Goal: Task Accomplishment & Management: Use online tool/utility

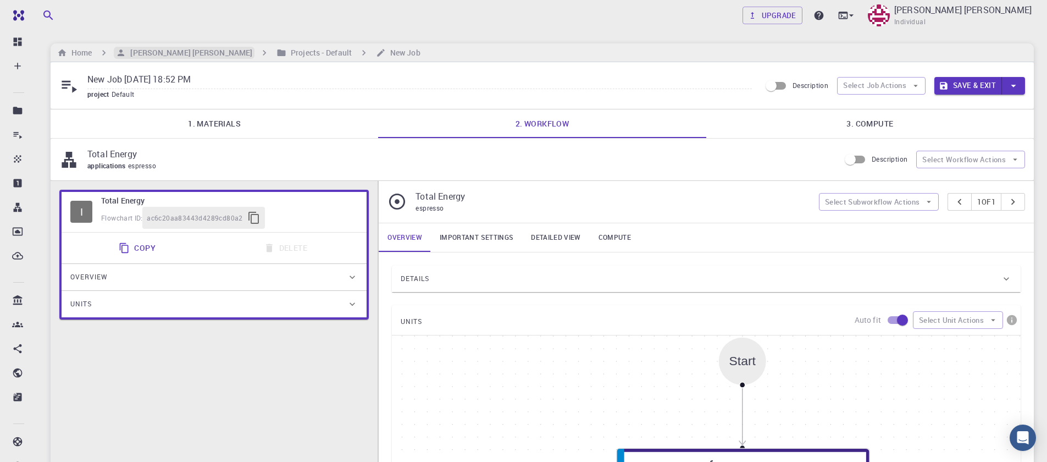
click at [186, 58] on h6 "[PERSON_NAME] [PERSON_NAME]" at bounding box center [189, 53] width 126 height 12
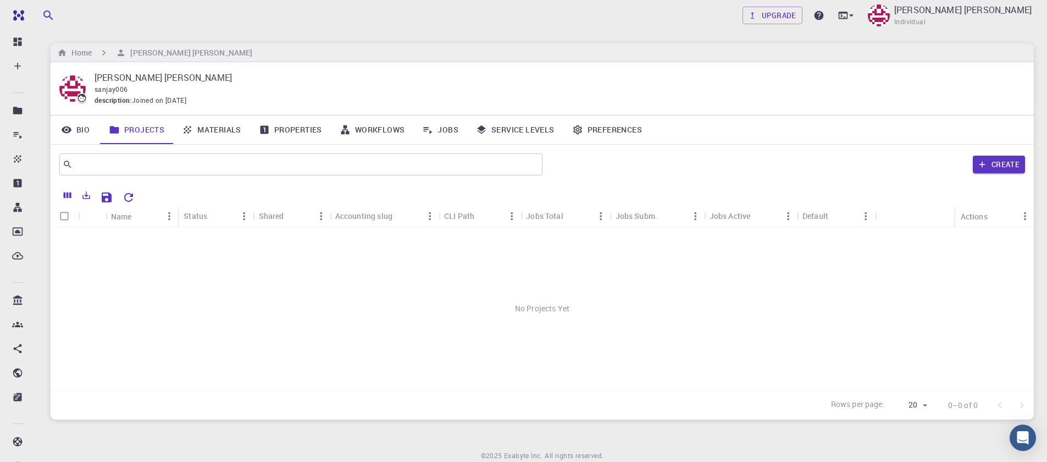
click at [229, 136] on link "Materials" at bounding box center [211, 129] width 77 height 29
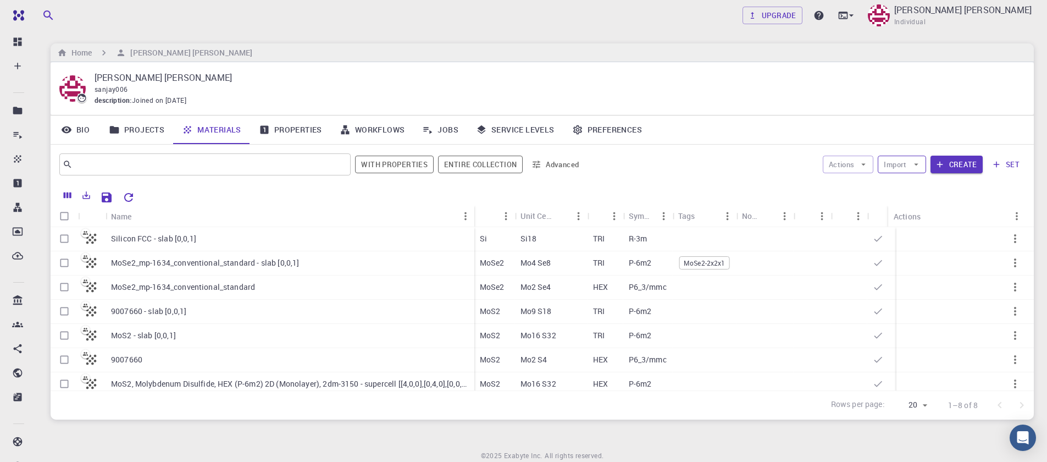
click at [909, 164] on button "Import" at bounding box center [901, 164] width 48 height 18
click at [911, 188] on span "Upload File" at bounding box center [942, 186] width 70 height 11
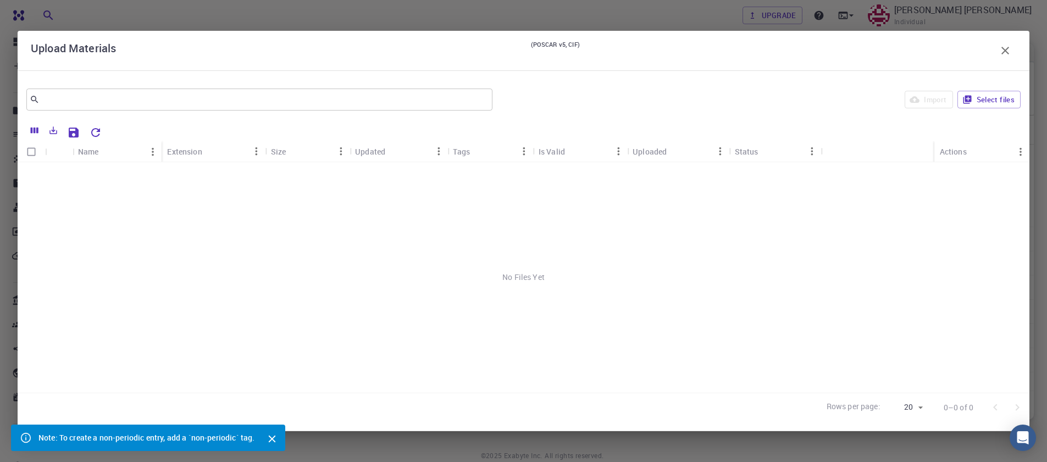
scroll to position [43, 0]
click at [1004, 51] on icon "button" at bounding box center [1004, 50] width 13 height 13
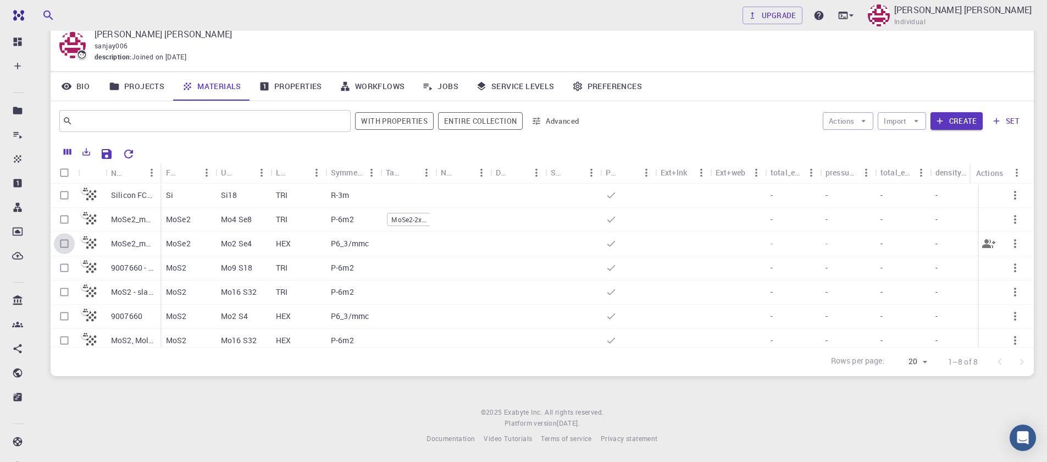
click at [64, 245] on input "Select row" at bounding box center [64, 243] width 21 height 21
checkbox input "true"
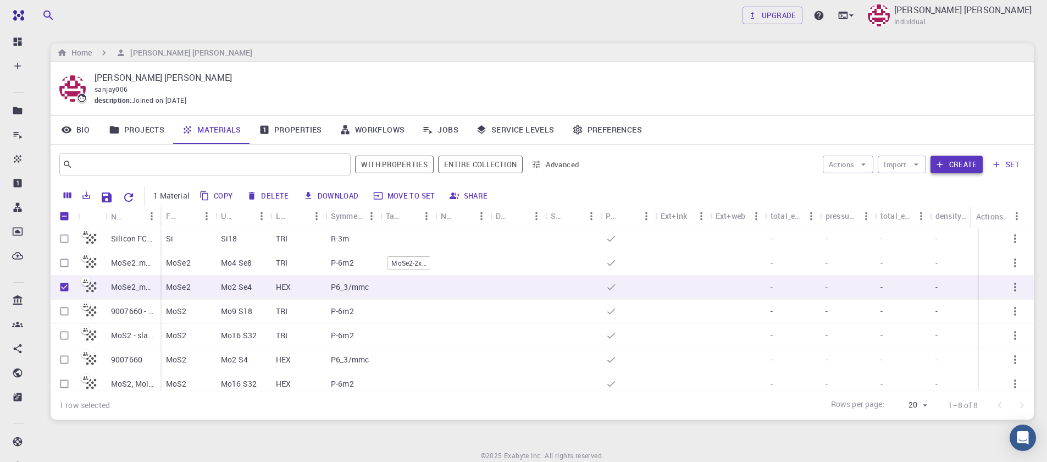
click at [941, 164] on icon "button" at bounding box center [939, 165] width 6 height 6
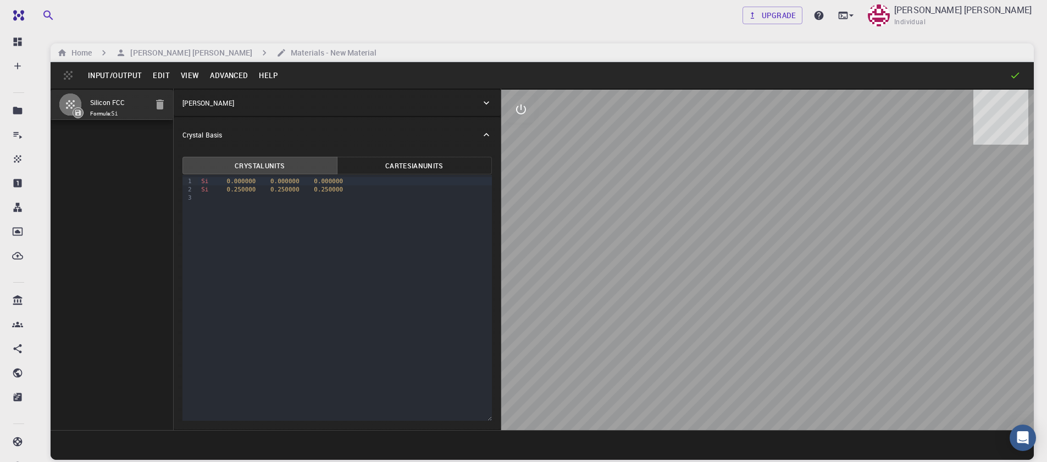
click at [103, 73] on button "Input/Output" at bounding box center [114, 75] width 65 height 18
click at [107, 76] on button "Input/Output" at bounding box center [114, 75] width 65 height 18
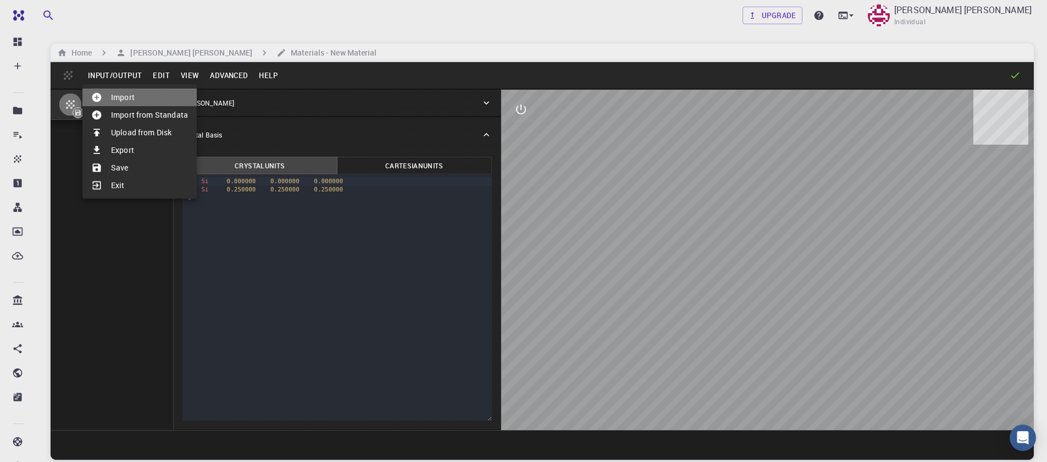
click at [111, 98] on li "Import" at bounding box center [139, 97] width 114 height 18
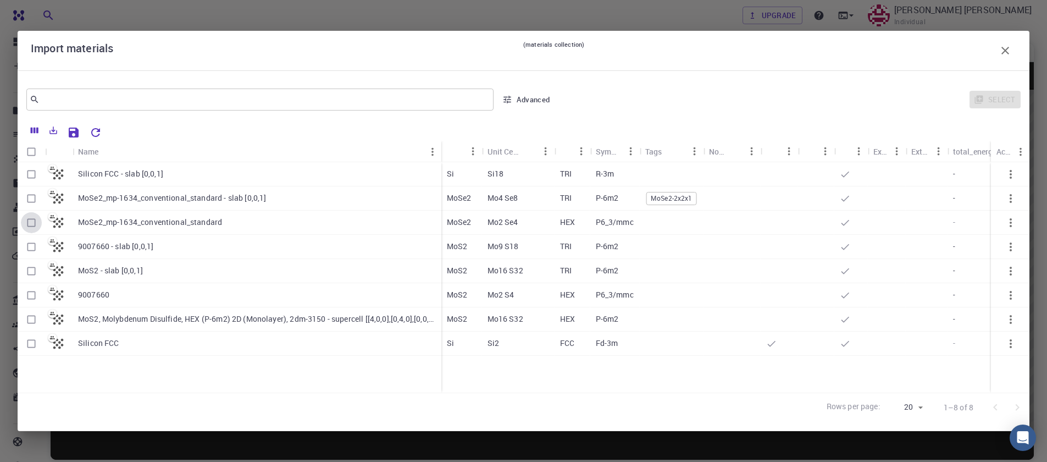
click at [31, 221] on input "Select row" at bounding box center [31, 222] width 21 height 21
checkbox input "true"
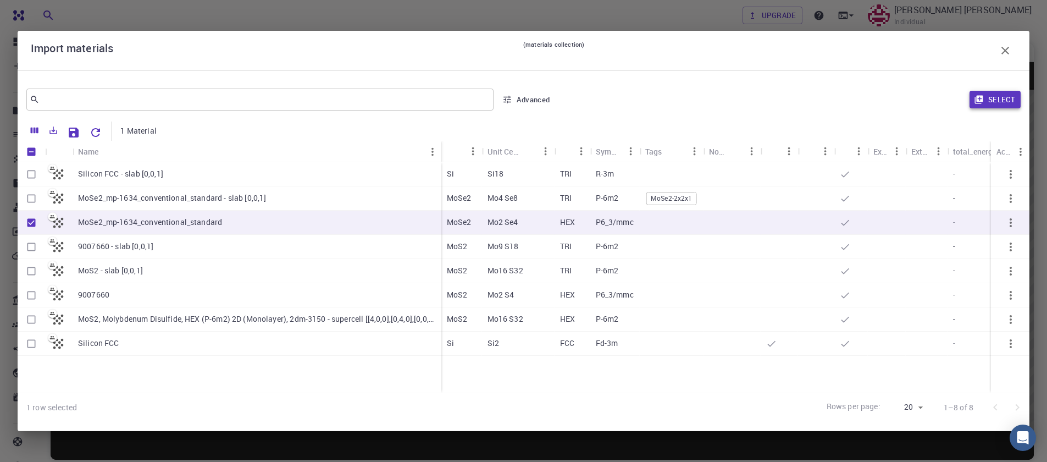
click at [1011, 101] on button "Select" at bounding box center [994, 100] width 51 height 18
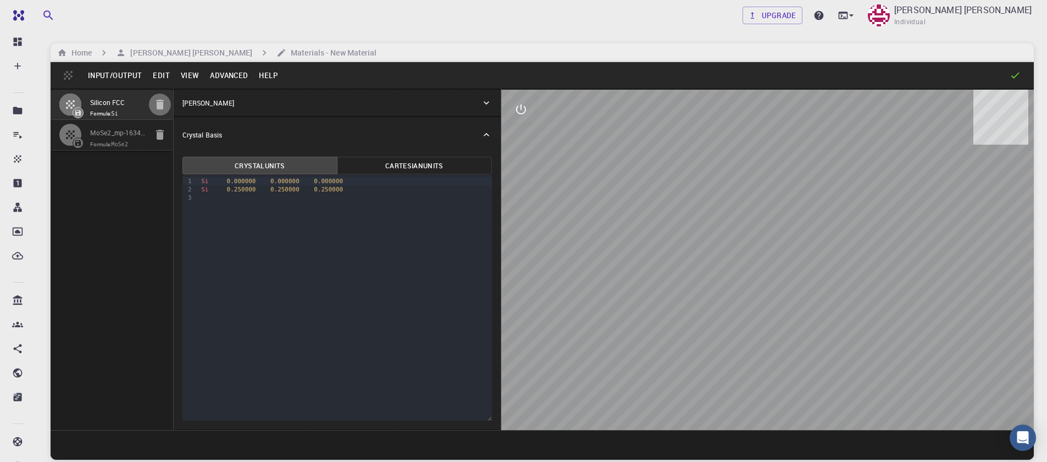
click at [152, 106] on button "button" at bounding box center [160, 104] width 22 height 22
type input "HEX"
type input "3.32694947"
type input "15.451423"
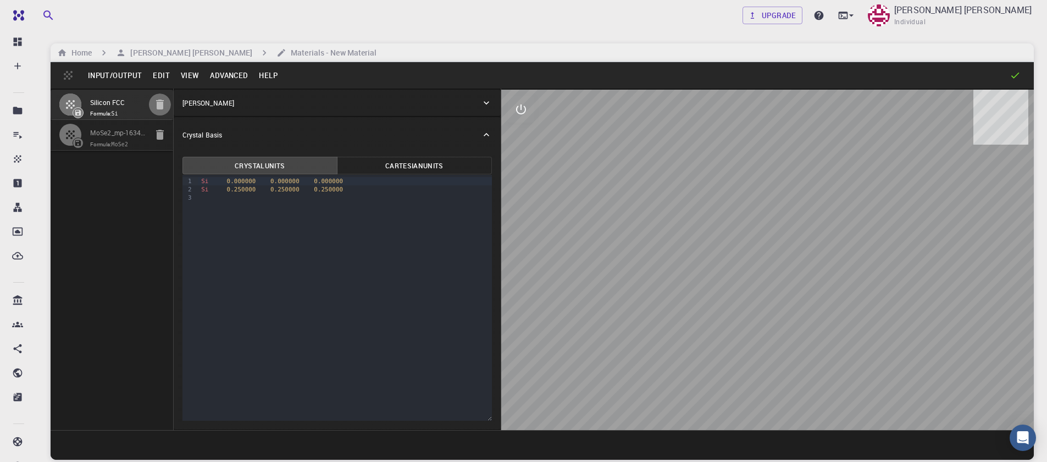
type input "90"
type input "119.99999999999999"
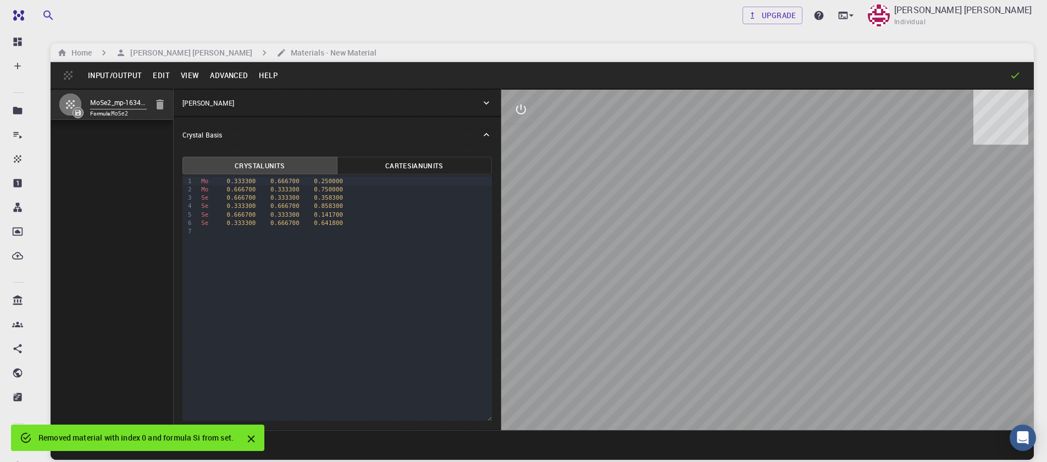
click at [224, 76] on button "Advanced" at bounding box center [228, 75] width 49 height 18
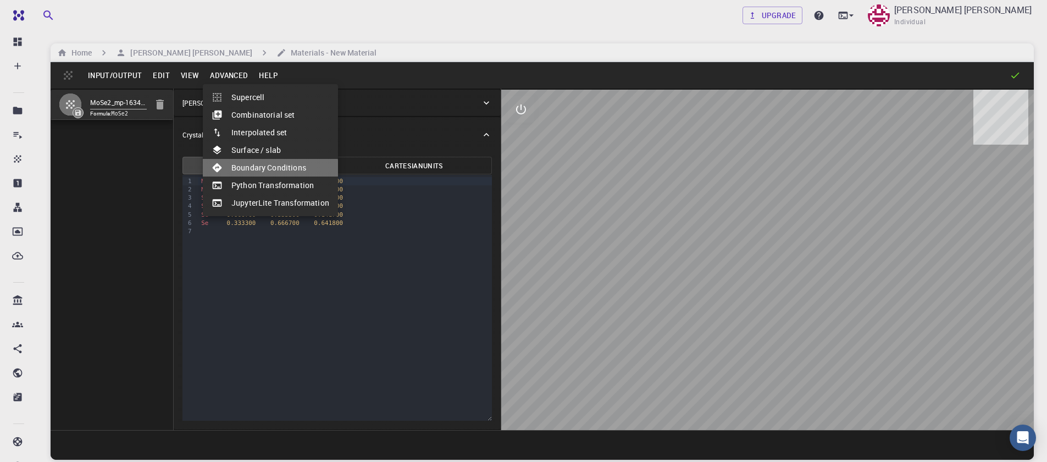
click at [257, 174] on li "Boundary Conditions" at bounding box center [270, 168] width 135 height 18
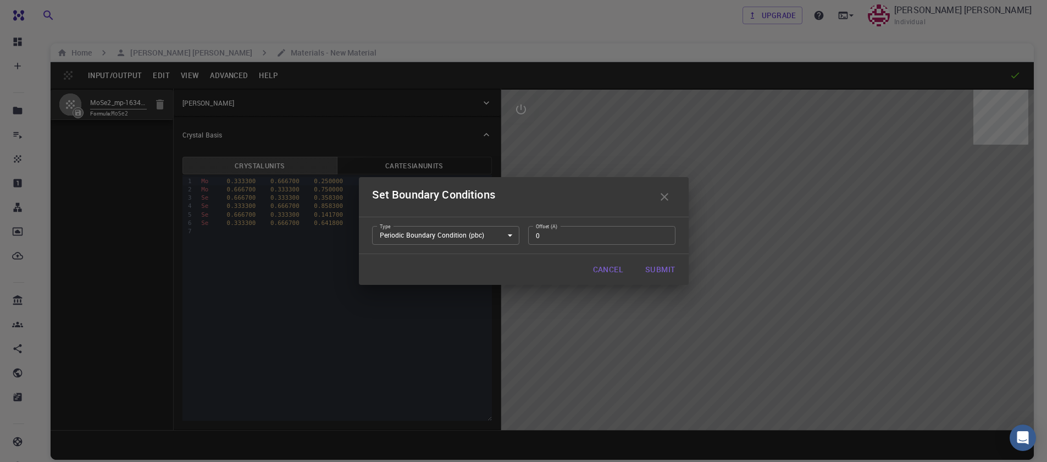
click at [606, 272] on button "Cancel" at bounding box center [608, 269] width 48 height 22
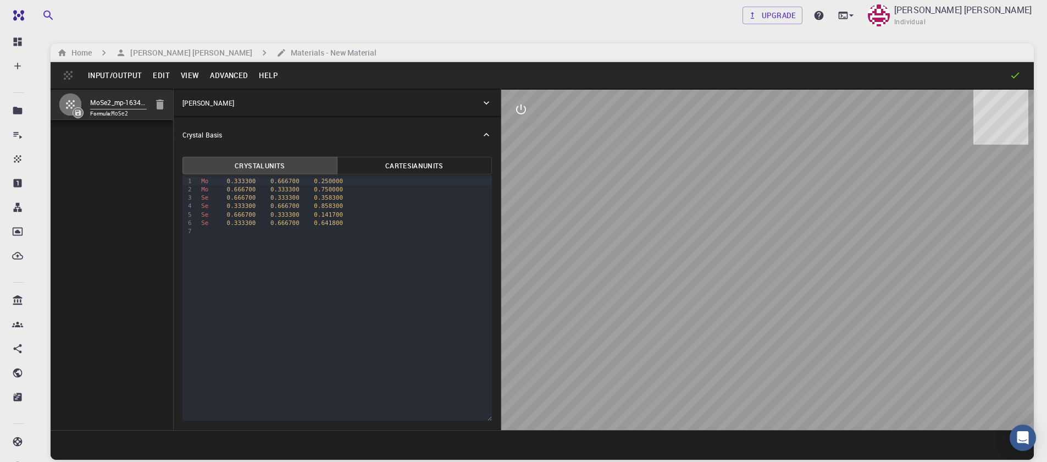
click at [210, 79] on button "Advanced" at bounding box center [228, 75] width 49 height 18
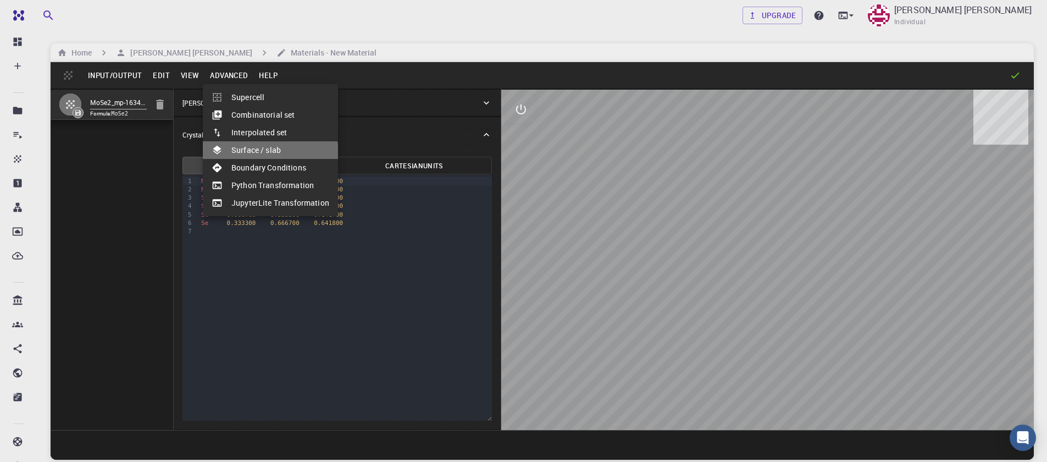
click at [258, 157] on li "Surface / slab" at bounding box center [270, 150] width 135 height 18
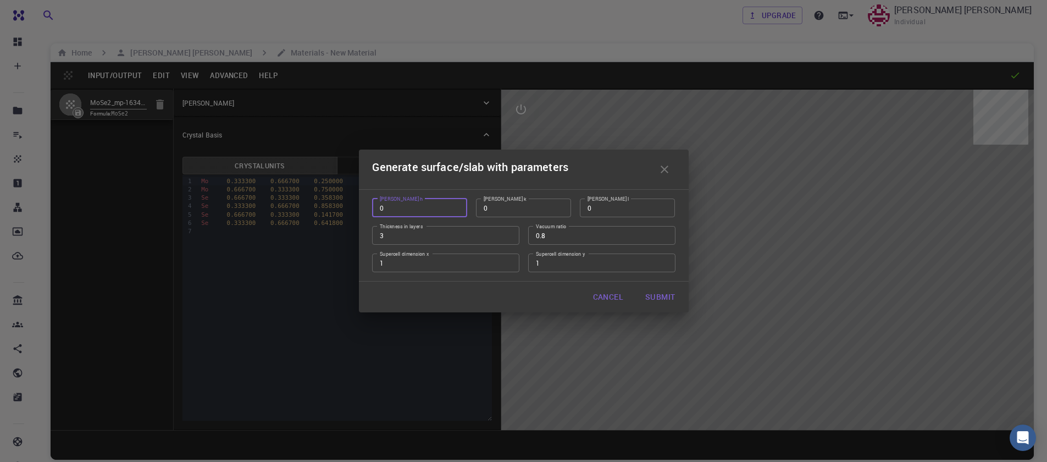
type input "0"
click at [453, 209] on input "0" at bounding box center [419, 207] width 95 height 19
type input "1"
click at [662, 205] on input "1" at bounding box center [627, 207] width 95 height 19
click at [505, 236] on input "2" at bounding box center [445, 235] width 147 height 19
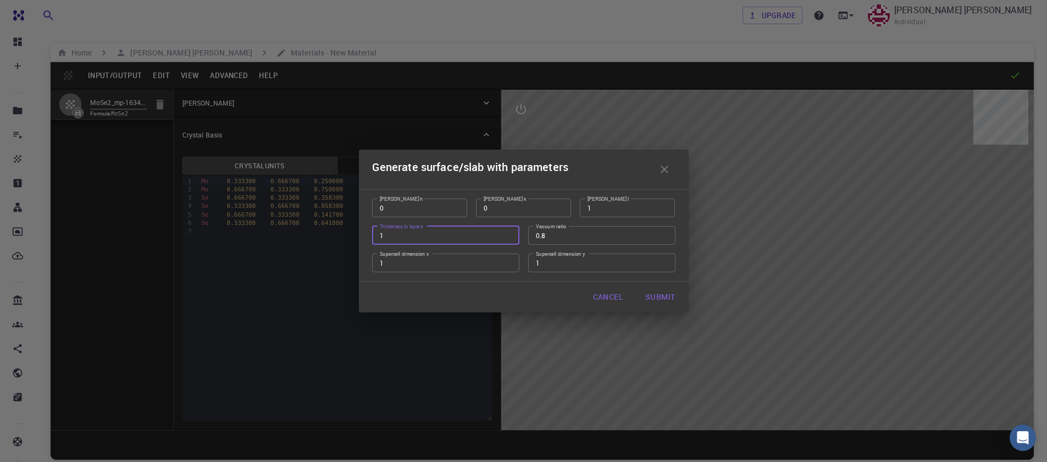
type input "1"
click at [505, 236] on input "1" at bounding box center [445, 235] width 147 height 19
click at [663, 239] on input "0.79" at bounding box center [601, 235] width 147 height 19
click at [663, 239] on input "0.78" at bounding box center [601, 235] width 147 height 19
click at [663, 239] on input "0.77" at bounding box center [601, 235] width 147 height 19
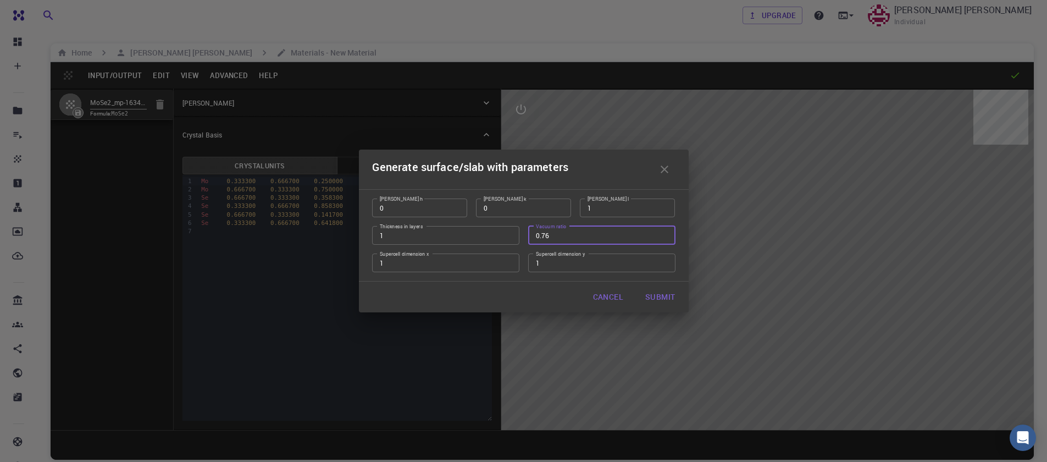
click at [663, 239] on input "0.76" at bounding box center [601, 235] width 147 height 19
click at [663, 239] on input "0.75" at bounding box center [601, 235] width 147 height 19
click at [663, 239] on input "0.74" at bounding box center [601, 235] width 147 height 19
click at [663, 239] on input "0.73" at bounding box center [601, 235] width 147 height 19
click at [663, 239] on input "0.72" at bounding box center [601, 235] width 147 height 19
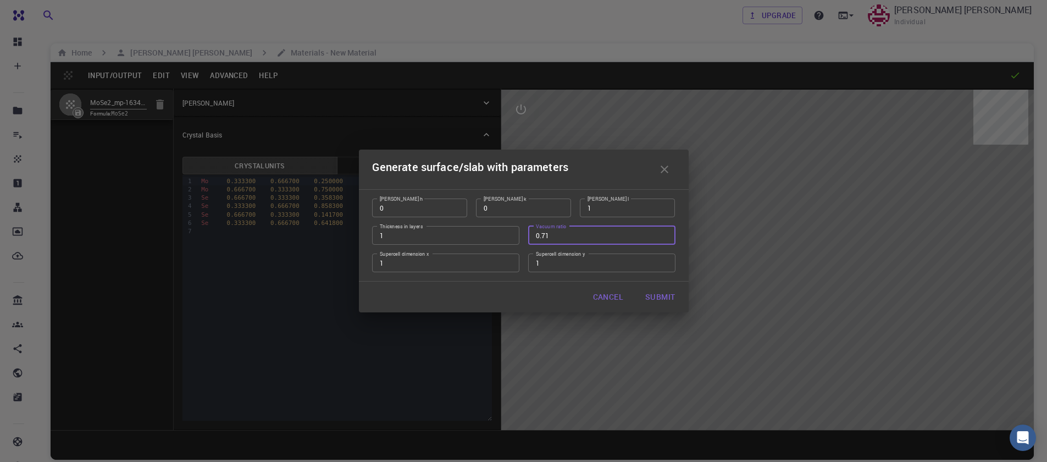
click at [663, 239] on input "0.71" at bounding box center [601, 235] width 147 height 19
click at [663, 239] on input "0.7" at bounding box center [601, 235] width 147 height 19
click at [663, 239] on input "0.69" at bounding box center [601, 235] width 147 height 19
click at [663, 239] on input "0.68" at bounding box center [601, 235] width 147 height 19
click at [662, 239] on input "0.67" at bounding box center [601, 235] width 147 height 19
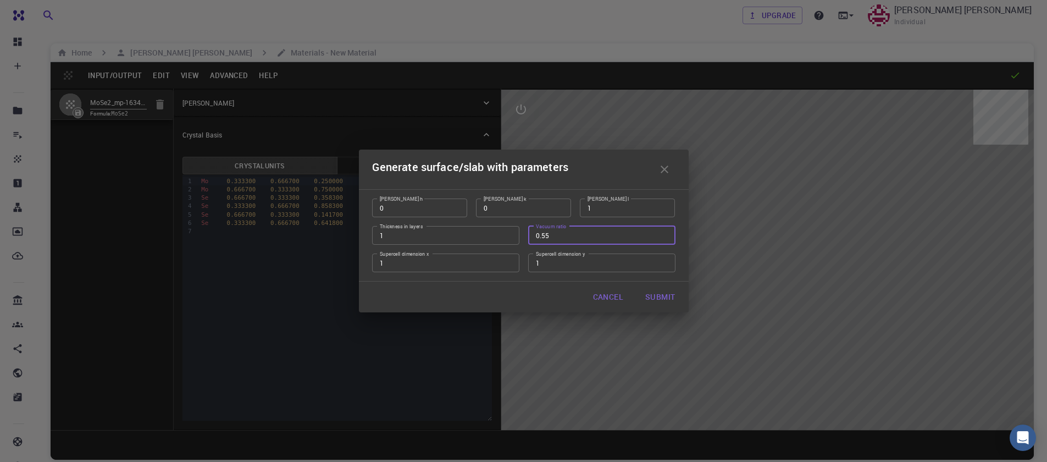
click at [662, 239] on input "0.55" at bounding box center [601, 235] width 147 height 19
click at [662, 239] on input "0.54" at bounding box center [601, 235] width 147 height 19
click at [662, 239] on input "0.53" at bounding box center [601, 235] width 147 height 19
click at [662, 239] on input "0.52" at bounding box center [601, 235] width 147 height 19
click at [662, 239] on input "0.51" at bounding box center [601, 235] width 147 height 19
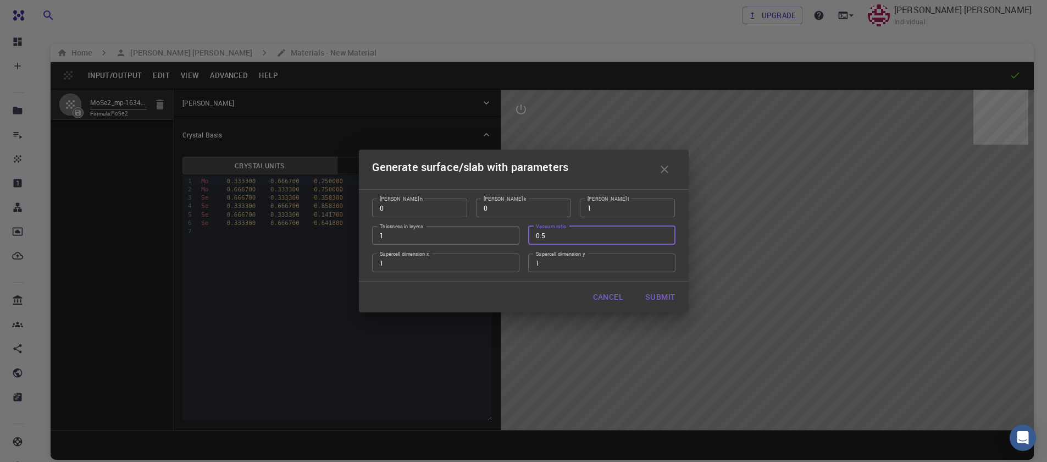
type input "0.5"
click at [662, 239] on input "0.5" at bounding box center [601, 235] width 147 height 19
click at [505, 260] on input "2" at bounding box center [445, 262] width 147 height 19
click at [505, 260] on input "3" at bounding box center [445, 262] width 147 height 19
click at [505, 260] on input "4" at bounding box center [445, 262] width 147 height 19
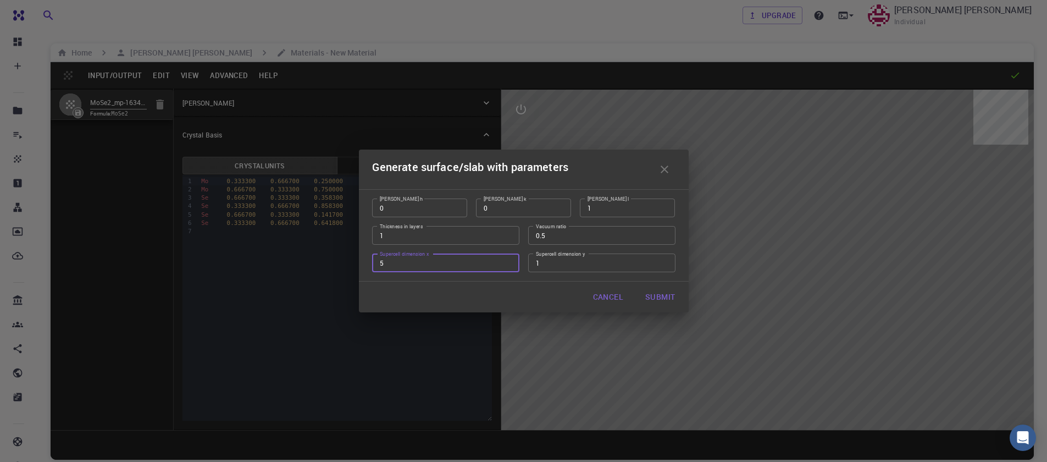
click at [505, 260] on input "5" at bounding box center [445, 262] width 147 height 19
type input "6"
click at [505, 260] on input "6" at bounding box center [445, 262] width 147 height 19
click at [664, 260] on input "2" at bounding box center [601, 262] width 147 height 19
click at [664, 260] on input "3" at bounding box center [601, 262] width 147 height 19
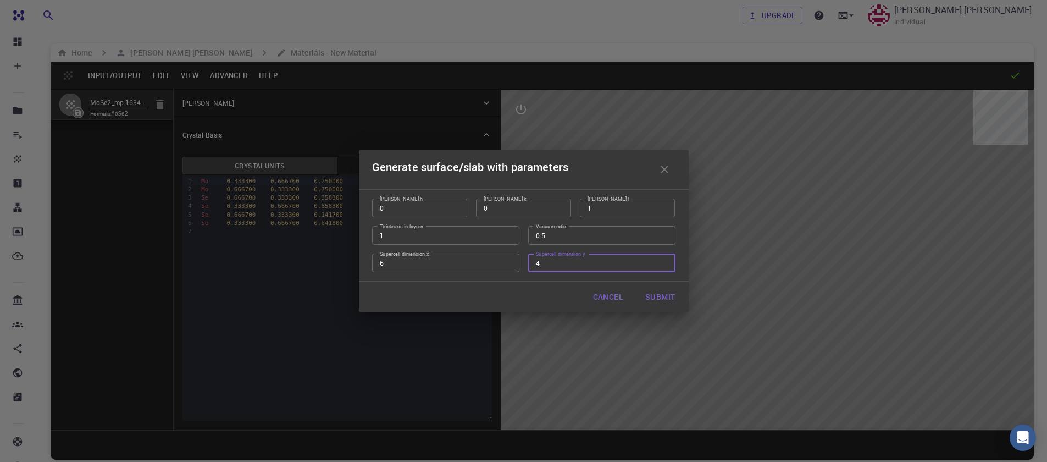
click at [664, 260] on input "4" at bounding box center [601, 262] width 147 height 19
click at [664, 260] on input "5" at bounding box center [601, 262] width 147 height 19
type input "6"
click at [664, 260] on input "6" at bounding box center [601, 262] width 147 height 19
click at [609, 294] on button "Cancel" at bounding box center [608, 297] width 48 height 22
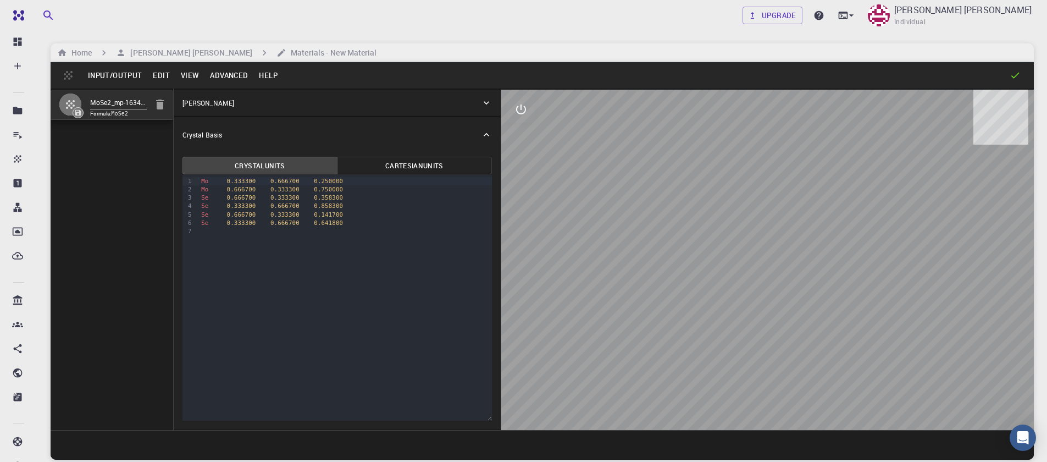
scroll to position [84, 0]
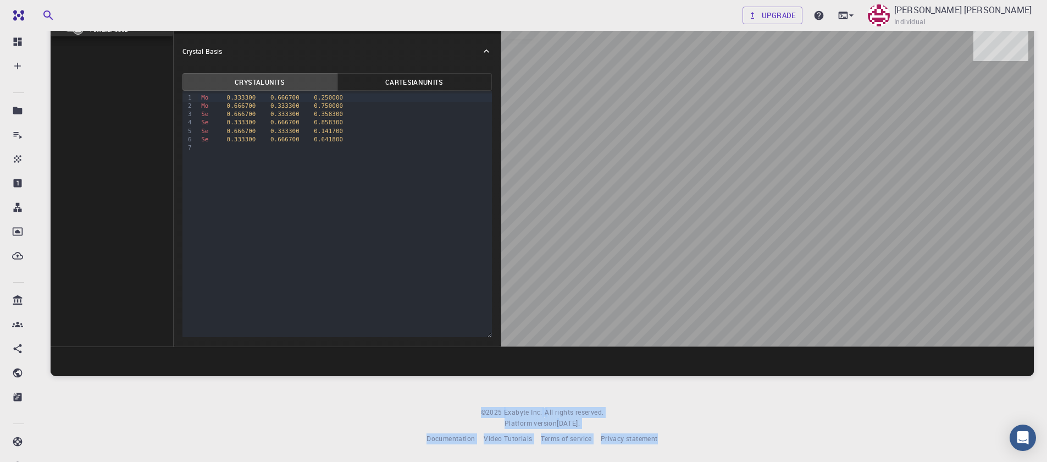
drag, startPoint x: 867, startPoint y: 305, endPoint x: 968, endPoint y: 509, distance: 227.3
click at [968, 461] on html "Free Dashboard Create New Job New Material Create Material Upload File Import f…" at bounding box center [523, 188] width 1047 height 545
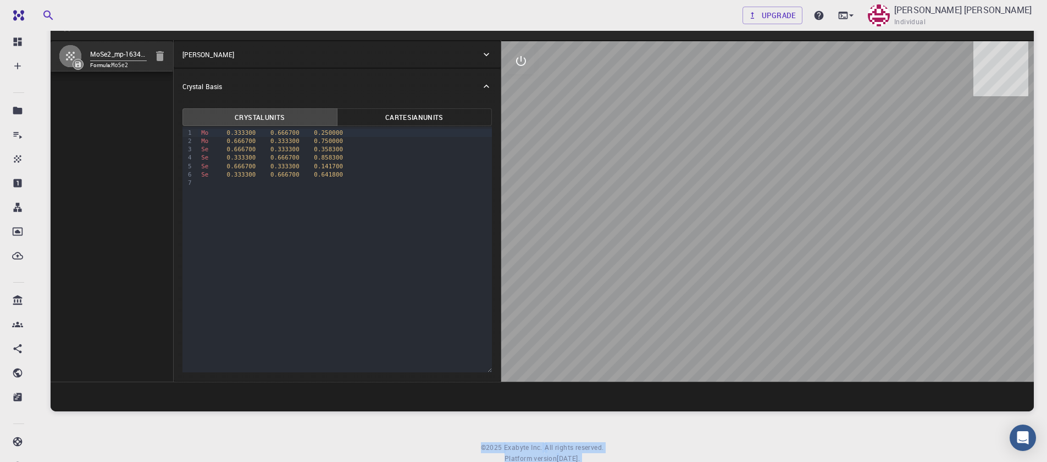
scroll to position [18, 0]
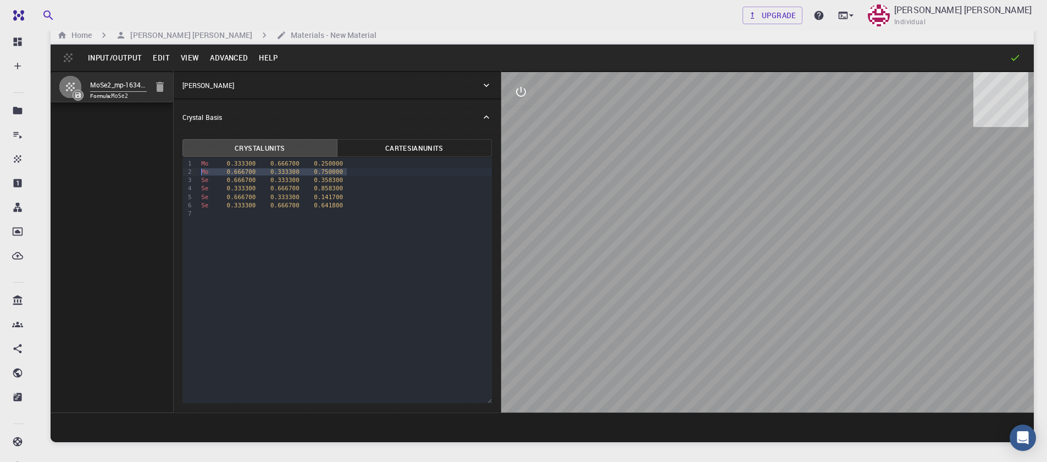
drag, startPoint x: 346, startPoint y: 173, endPoint x: 199, endPoint y: 174, distance: 146.7
click at [199, 174] on div "Mo 0.666700 0.333300 0.750000" at bounding box center [345, 172] width 294 height 8
drag, startPoint x: 348, startPoint y: 188, endPoint x: 196, endPoint y: 186, distance: 152.8
click at [196, 186] on div "9 1 2 3 4 5 6 › Mo 0.333300 0.666700 0.250000 Se 0.666700 0.333300 0.358300 Se …" at bounding box center [336, 280] width 309 height 246
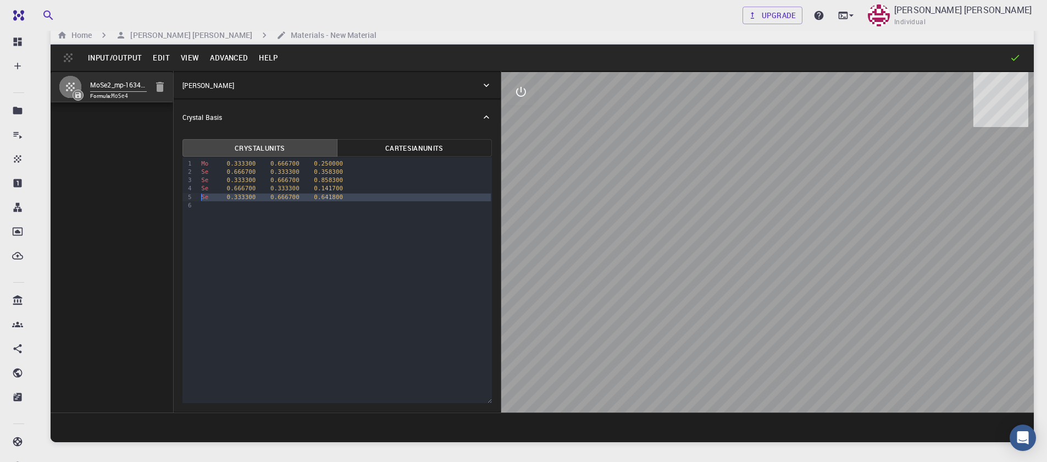
drag, startPoint x: 359, startPoint y: 205, endPoint x: 192, endPoint y: 195, distance: 167.3
click at [192, 195] on div "9 1 2 3 4 5 6 › Mo 0.333300 0.666700 0.250000 Se 0.666700 0.333300 0.358300 Se …" at bounding box center [336, 280] width 309 height 246
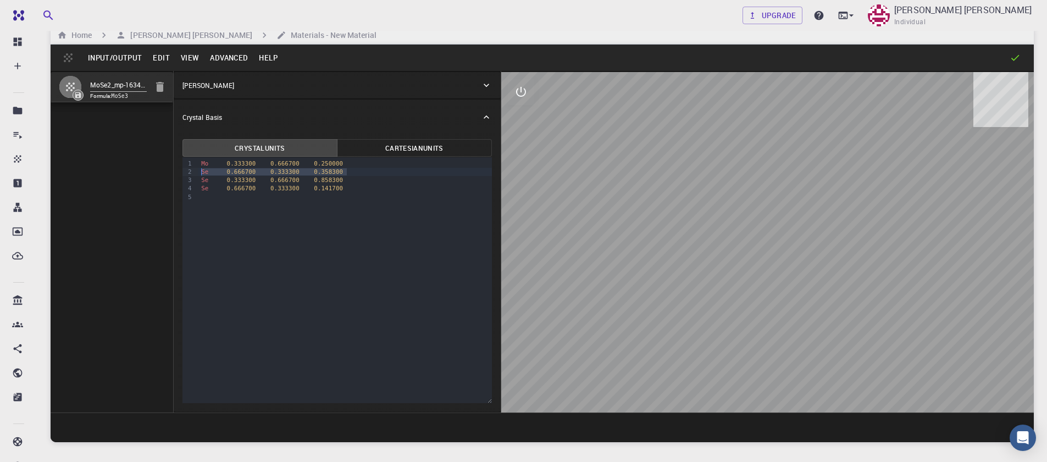
drag, startPoint x: 348, startPoint y: 173, endPoint x: 170, endPoint y: 169, distance: 178.1
click at [170, 169] on div "MoSe2_mp-1634_conventional_standard Formula: MoSe3 Crystal Lattice Lattice unit…" at bounding box center [542, 241] width 983 height 341
drag, startPoint x: 198, startPoint y: 181, endPoint x: 345, endPoint y: 178, distance: 146.7
click at [345, 178] on div "Se 0.333300 0.666700 0.858300" at bounding box center [345, 180] width 294 height 8
click at [301, 85] on div "Crystal Lattice" at bounding box center [331, 85] width 298 height 10
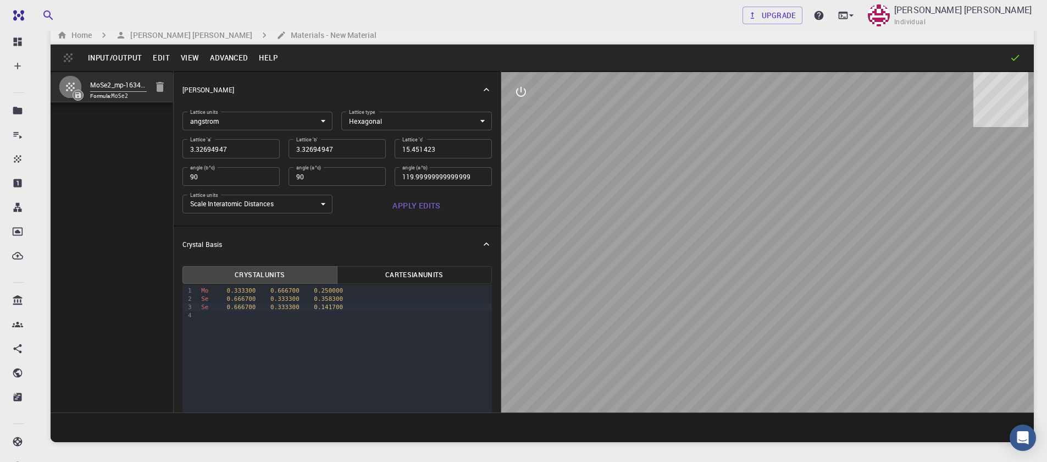
drag, startPoint x: 754, startPoint y: 308, endPoint x: 798, endPoint y: 302, distance: 44.4
click at [798, 302] on div at bounding box center [767, 242] width 532 height 340
click at [522, 99] on button "interactive" at bounding box center [521, 92] width 26 height 26
click at [522, 121] on icon "view" at bounding box center [521, 118] width 12 height 8
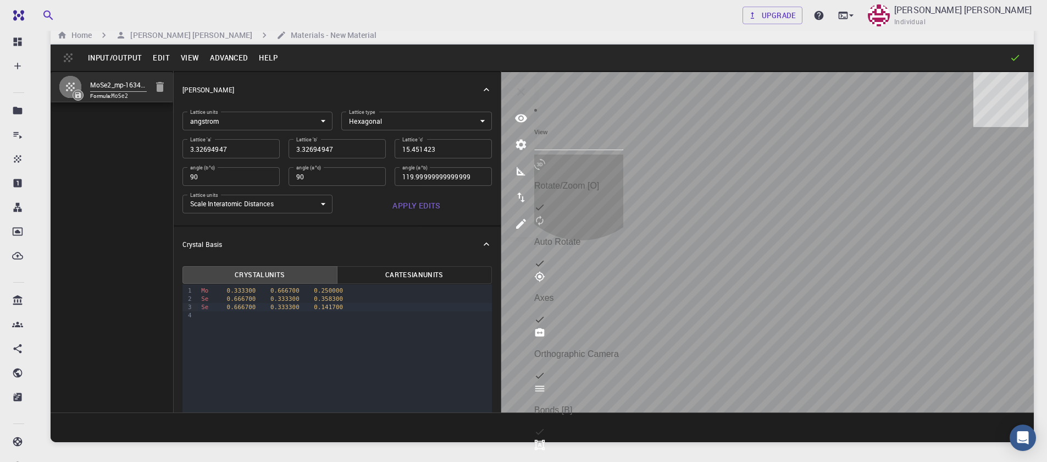
click at [585, 181] on p "Rotate/Zoom [O]" at bounding box center [578, 186] width 89 height 10
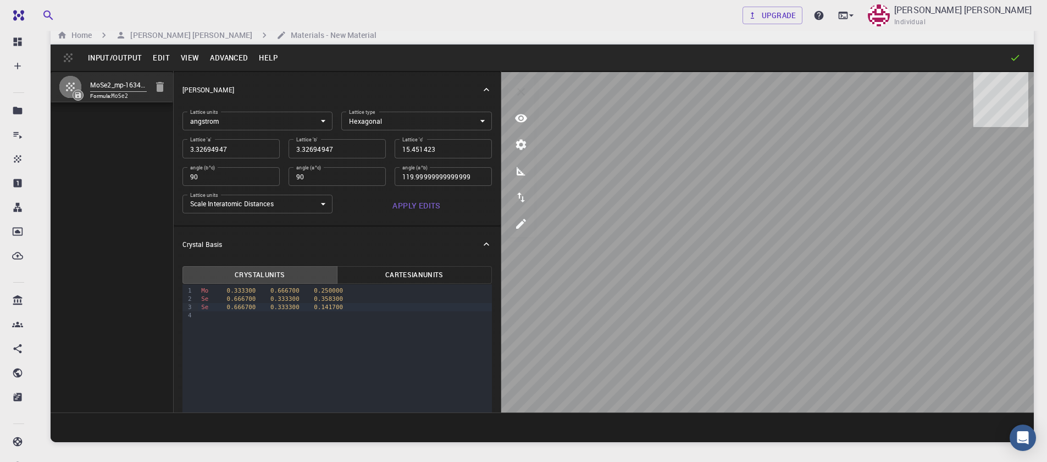
click at [225, 63] on button "Advanced" at bounding box center [228, 58] width 49 height 18
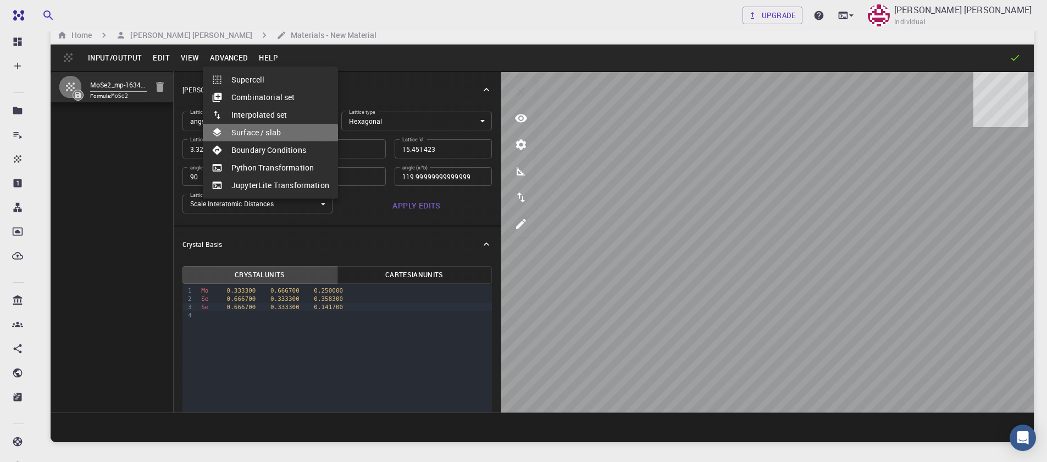
click at [253, 136] on li "Surface / slab" at bounding box center [270, 133] width 135 height 18
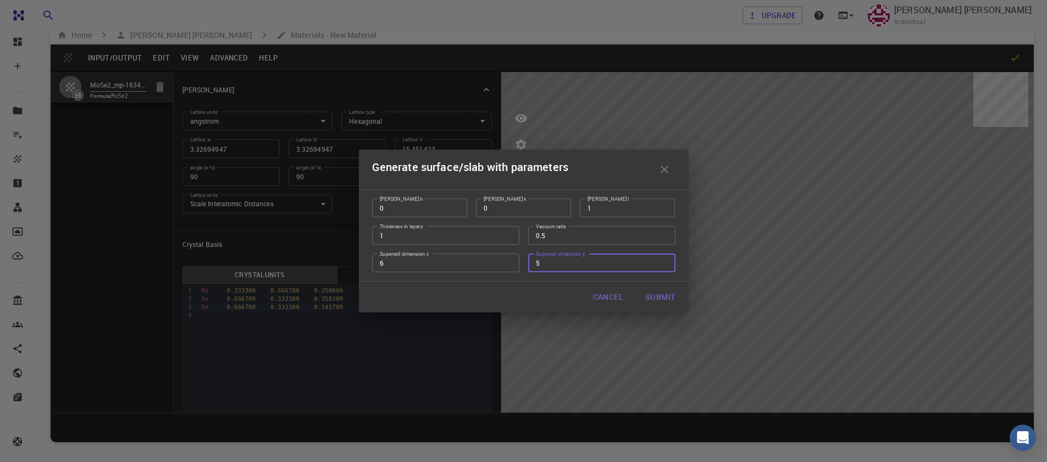
click at [662, 264] on input "5" at bounding box center [601, 262] width 147 height 19
click at [662, 264] on input "4" at bounding box center [601, 262] width 147 height 19
click at [661, 260] on input "5" at bounding box center [601, 262] width 147 height 19
type input "6"
click at [661, 260] on input "6" at bounding box center [601, 262] width 147 height 19
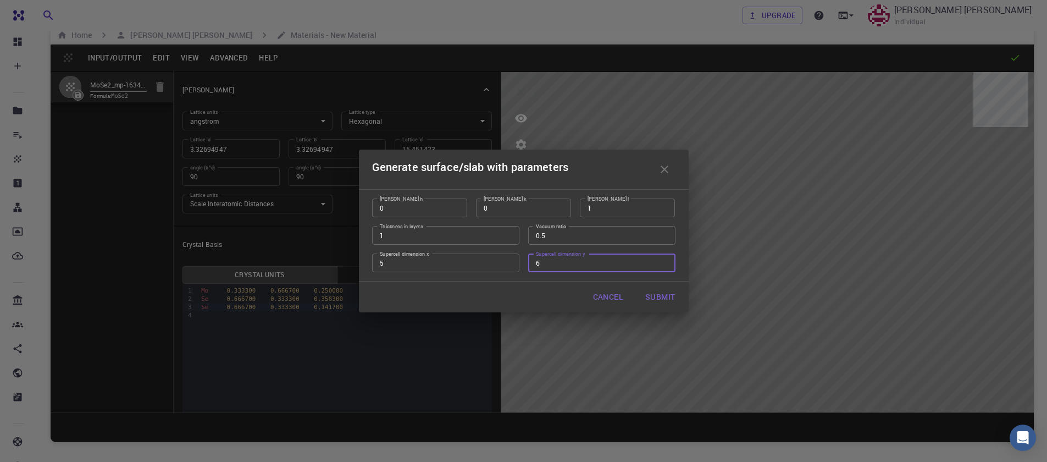
click at [504, 265] on input "5" at bounding box center [445, 262] width 147 height 19
type input "4"
click at [504, 265] on input "4" at bounding box center [445, 262] width 147 height 19
click at [666, 267] on input "5" at bounding box center [601, 262] width 147 height 19
type input "4"
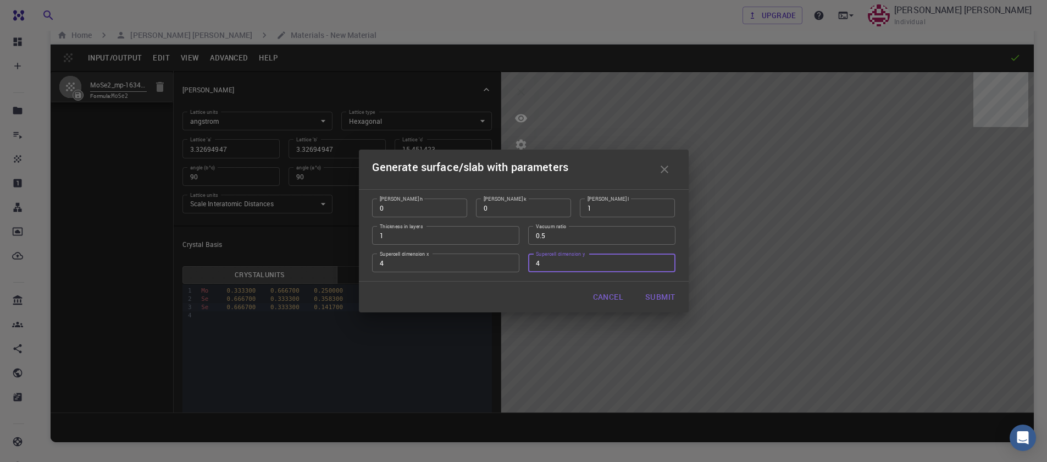
click at [666, 267] on input "4" at bounding box center [601, 262] width 147 height 19
click at [656, 297] on button "Submit" at bounding box center [659, 297] width 47 height 22
type input "TRI"
type input "13.3078"
type input "13.307806176075756"
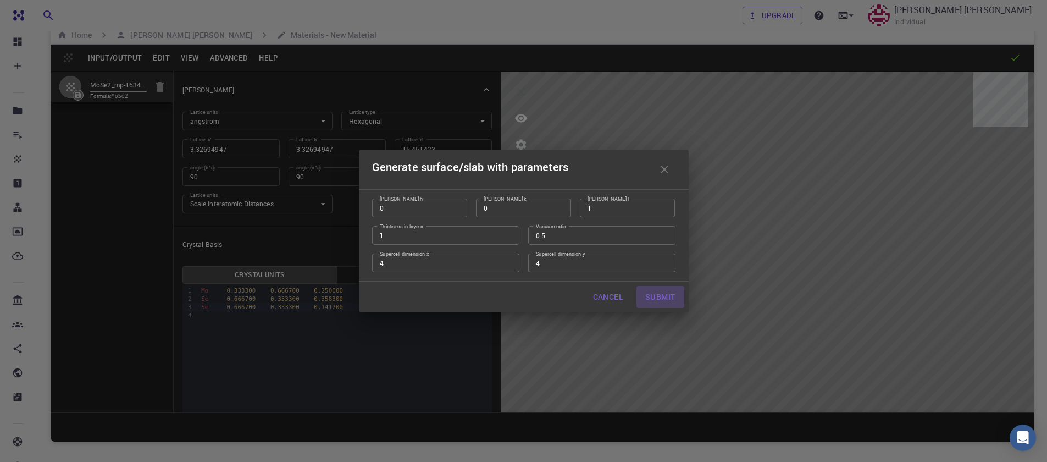
type input "30.9028"
type input "119.99998464788841"
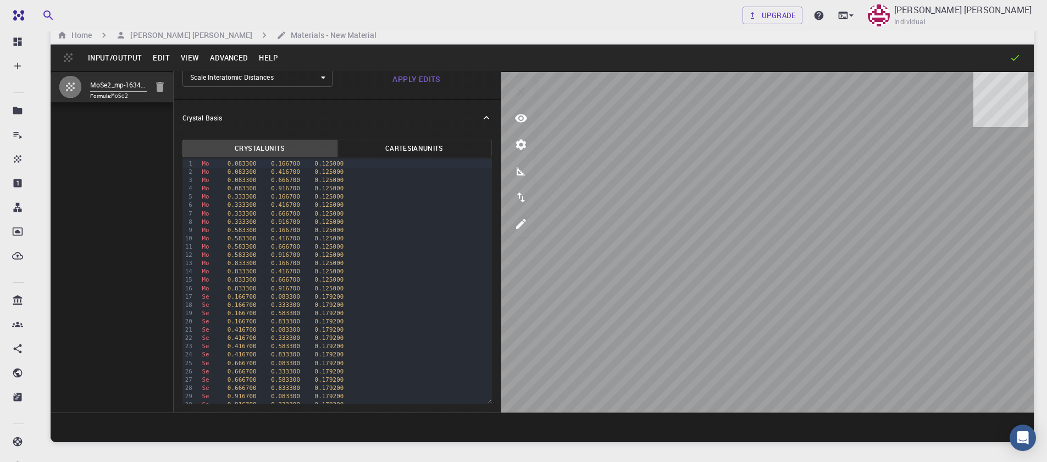
scroll to position [0, 0]
click at [104, 60] on button "Input/Output" at bounding box center [114, 58] width 65 height 18
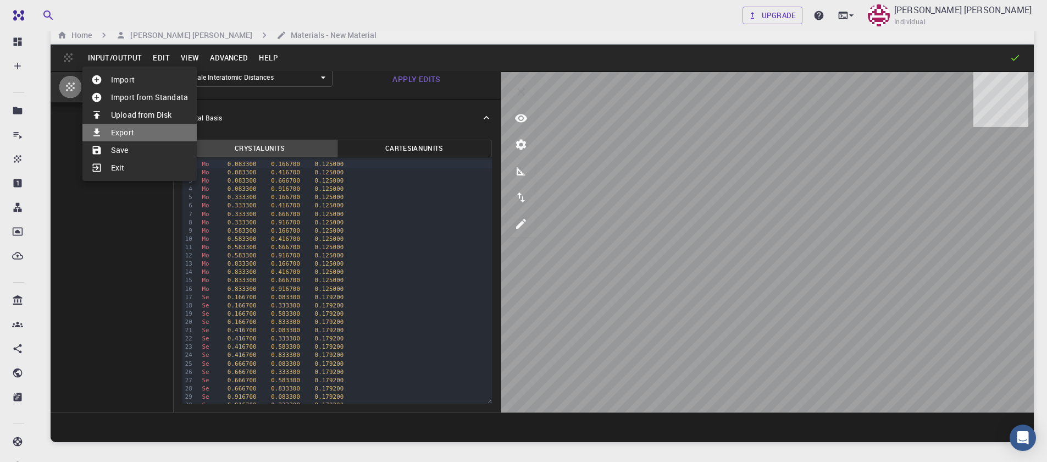
click at [134, 132] on li "Export" at bounding box center [139, 133] width 114 height 18
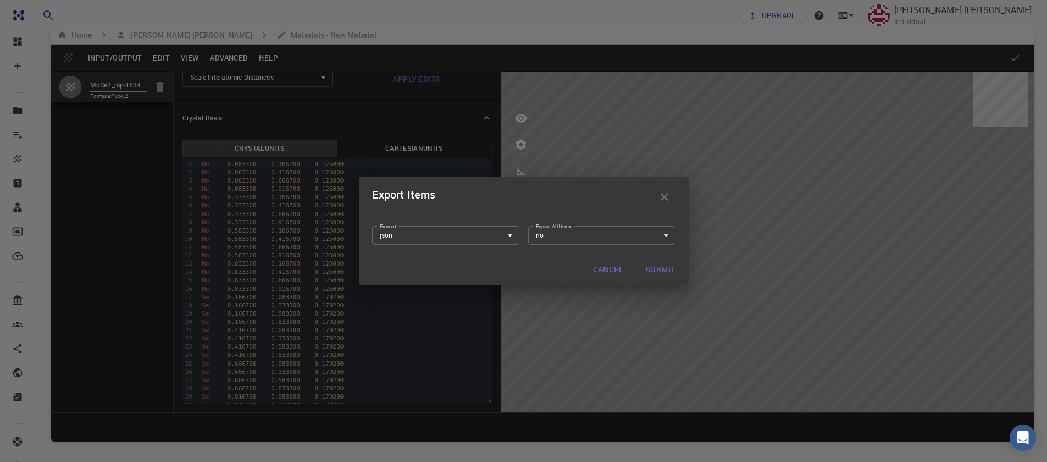
click at [405, 235] on body "Free Dashboard Create New Job New Material Create Material Upload File Import f…" at bounding box center [523, 254] width 1047 height 545
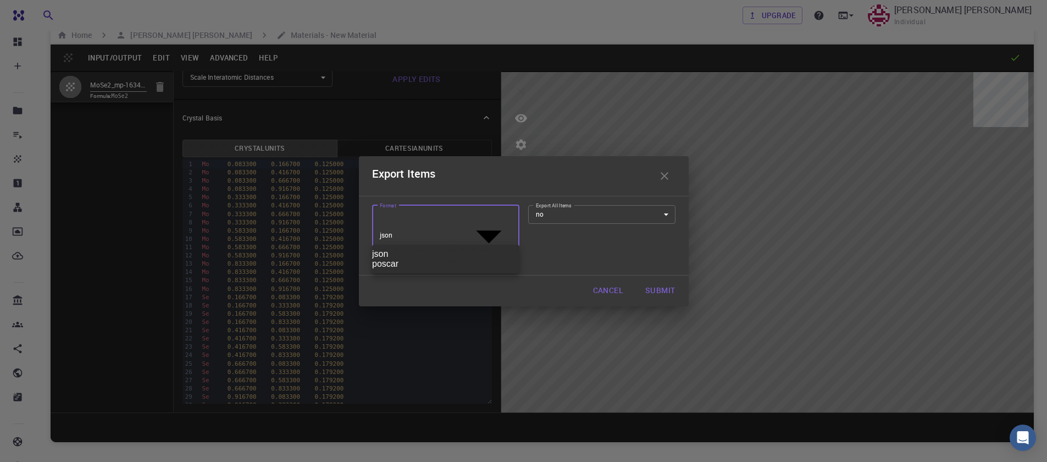
click at [413, 269] on li "poscar" at bounding box center [445, 264] width 147 height 10
type input "poscar"
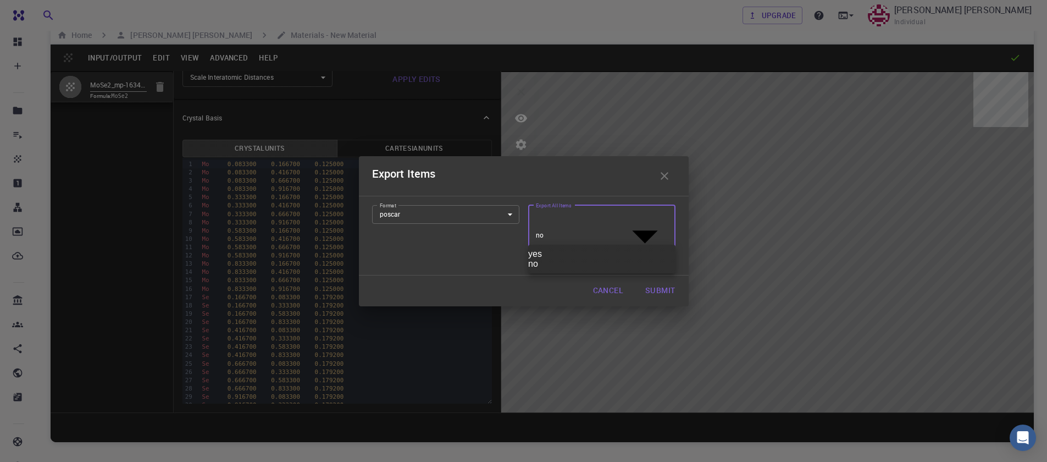
click at [579, 237] on body "Free Dashboard Create New Job New Material Create Material Upload File Import f…" at bounding box center [523, 254] width 1047 height 545
click at [574, 259] on li "yes" at bounding box center [601, 254] width 147 height 10
type input "yes"
click at [565, 232] on body "Free Dashboard Create New Job New Material Create Material Upload File Import f…" at bounding box center [523, 254] width 1047 height 545
click at [549, 269] on li "no" at bounding box center [601, 264] width 147 height 10
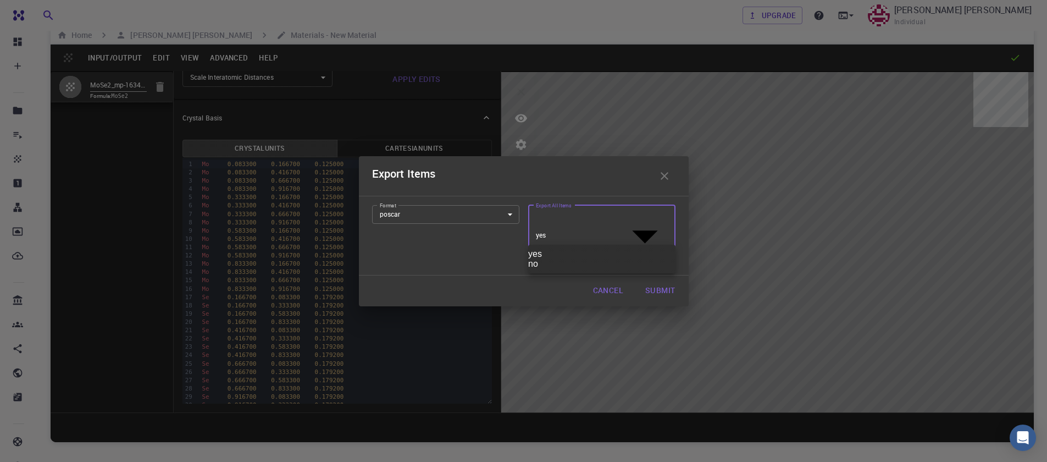
click at [569, 231] on body "Free Dashboard Create New Job New Material Create Material Upload File Import f…" at bounding box center [523, 254] width 1047 height 545
click at [564, 237] on div at bounding box center [523, 231] width 1047 height 462
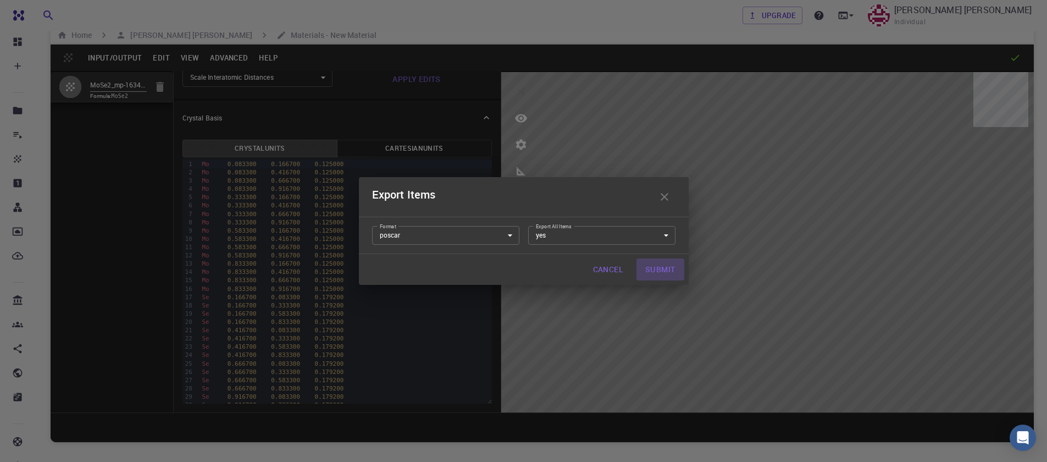
click at [655, 271] on button "Submit" at bounding box center [659, 269] width 47 height 22
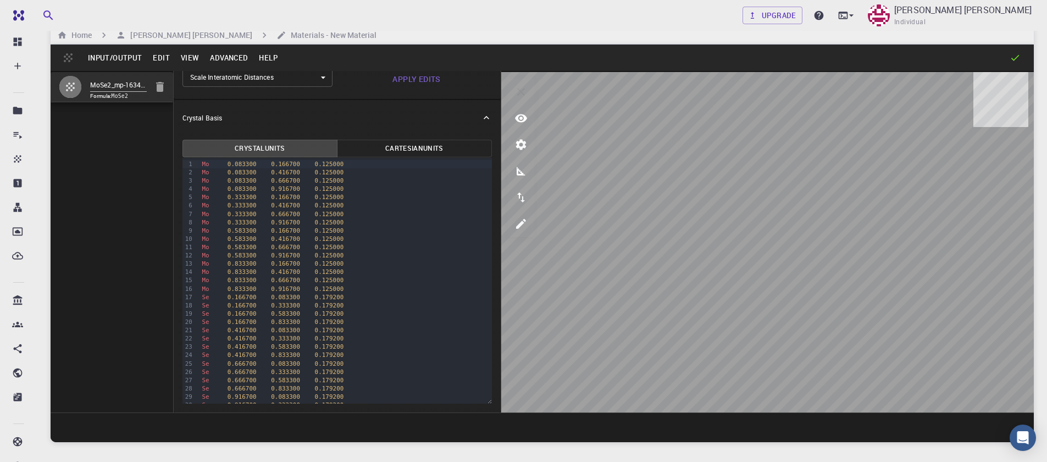
click at [118, 59] on button "Input/Output" at bounding box center [114, 58] width 65 height 18
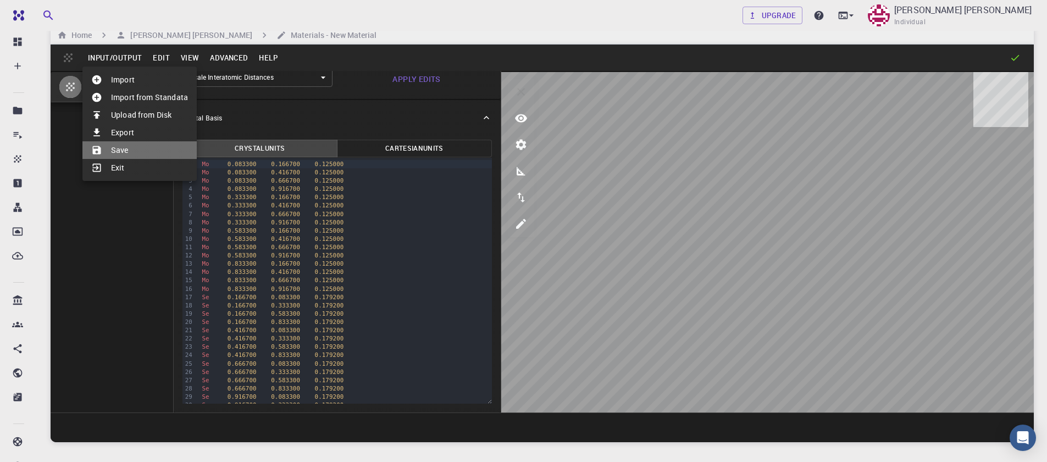
click at [136, 147] on li "Save" at bounding box center [139, 150] width 114 height 18
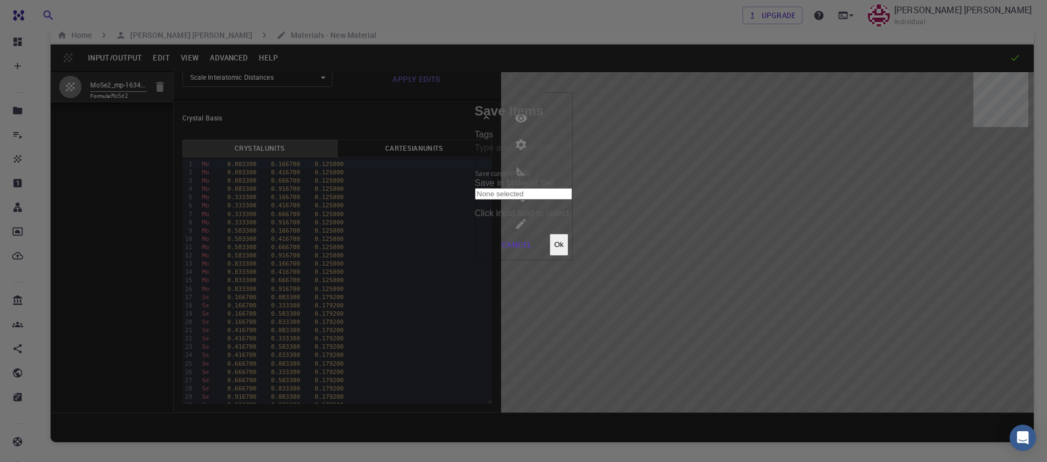
click at [475, 157] on input "Tags" at bounding box center [524, 149] width 98 height 18
type input "MoSe2_441"
click at [486, 152] on input "Save current" at bounding box center [524, 176] width 98 height 168
checkbox input "true"
click at [568, 234] on button "Ok" at bounding box center [558, 245] width 18 height 22
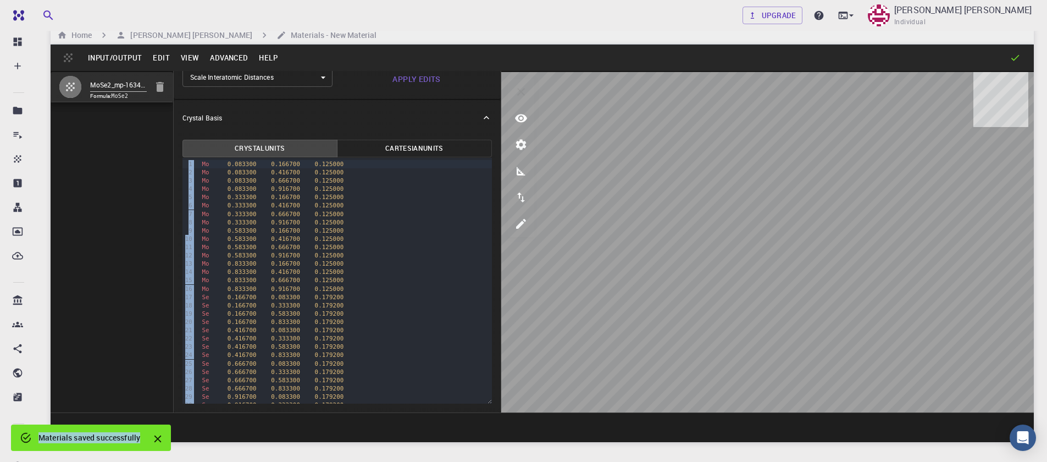
drag, startPoint x: 454, startPoint y: 128, endPoint x: 497, endPoint y: 133, distance: 43.1
click at [147, 37] on h6 "[PERSON_NAME] [PERSON_NAME]" at bounding box center [189, 35] width 126 height 12
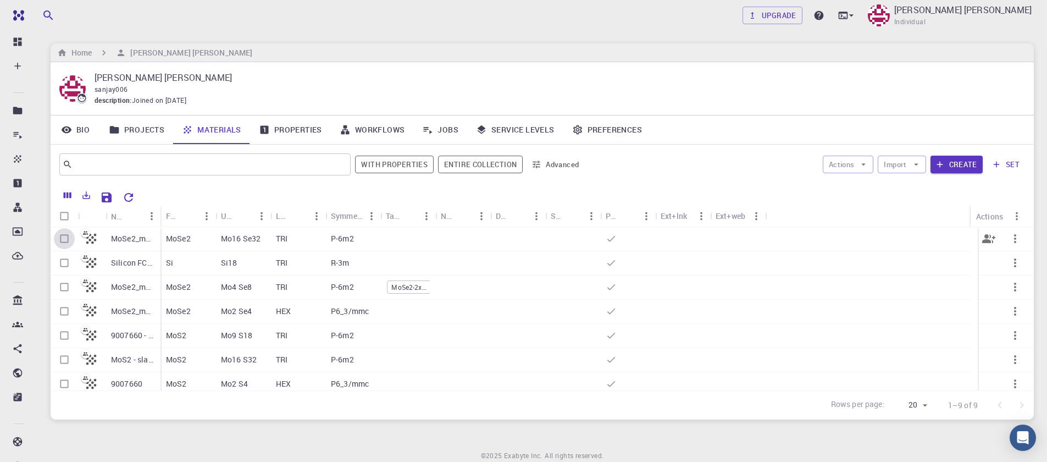
click at [58, 238] on input "Select row" at bounding box center [64, 238] width 21 height 21
checkbox input "true"
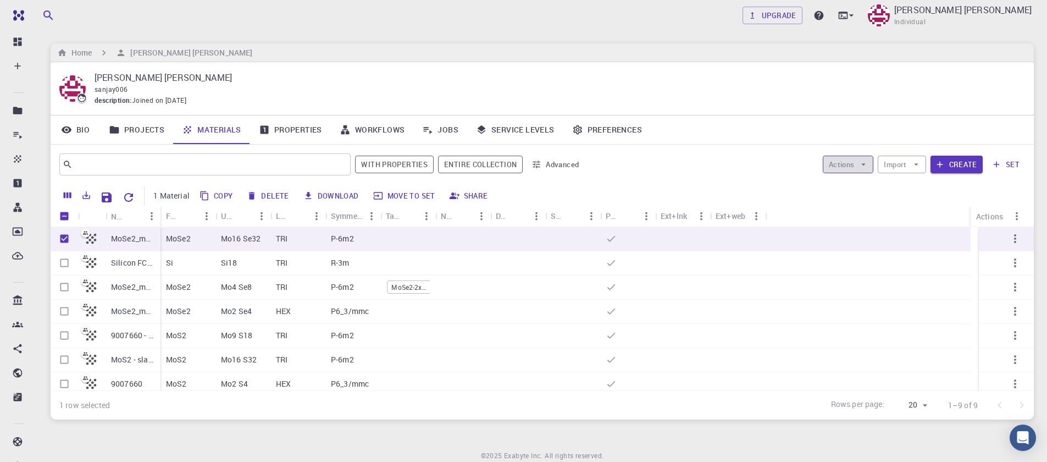
click at [864, 165] on icon "button" at bounding box center [863, 164] width 10 height 10
click at [863, 191] on span "Create Job" at bounding box center [869, 186] width 35 height 11
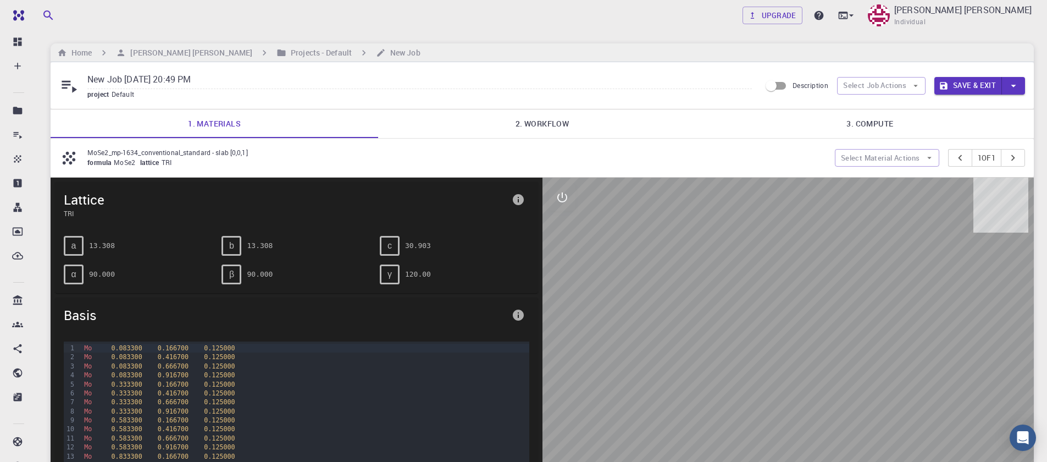
click at [549, 131] on link "2. Workflow" at bounding box center [541, 123] width 327 height 29
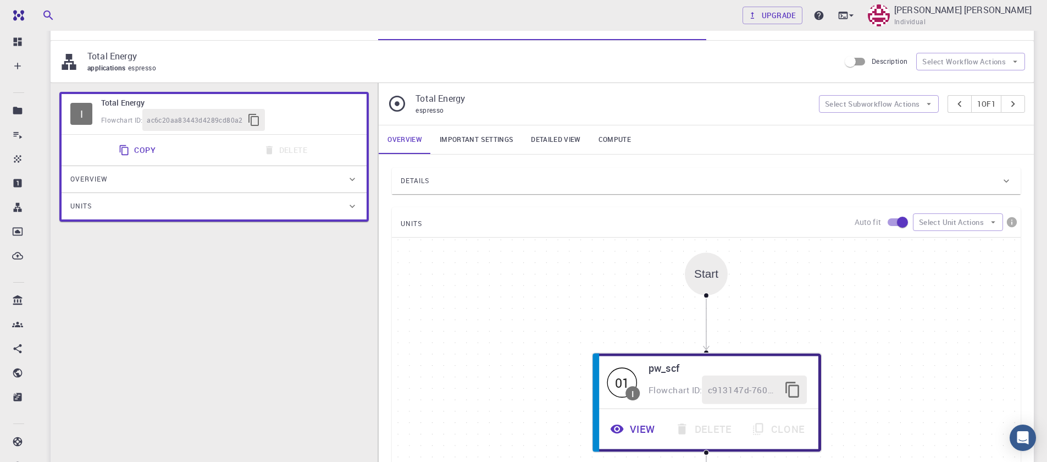
scroll to position [66, 0]
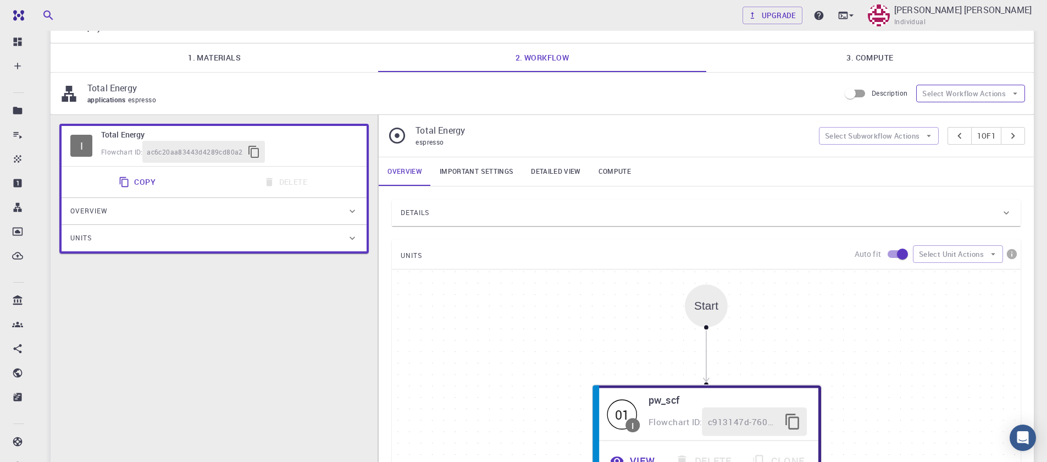
click at [951, 93] on button "Select Workflow Actions" at bounding box center [970, 94] width 109 height 18
click at [460, 170] on link "Important settings" at bounding box center [476, 171] width 91 height 29
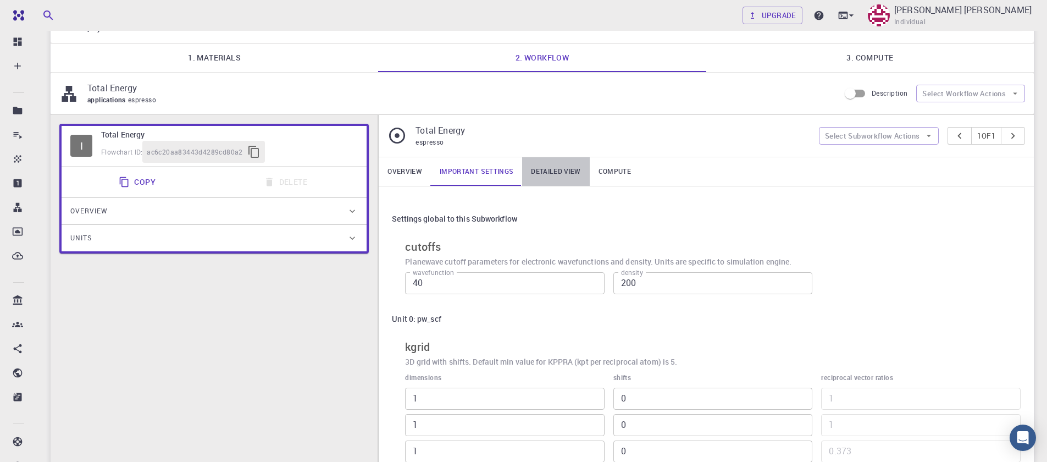
click at [547, 173] on link "Detailed view" at bounding box center [555, 171] width 67 height 29
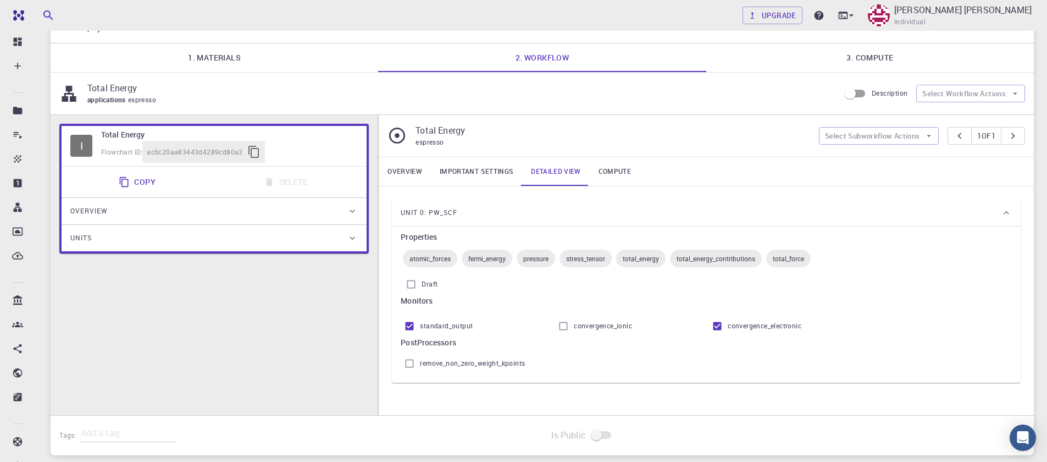
click at [412, 170] on link "Overview" at bounding box center [405, 171] width 52 height 29
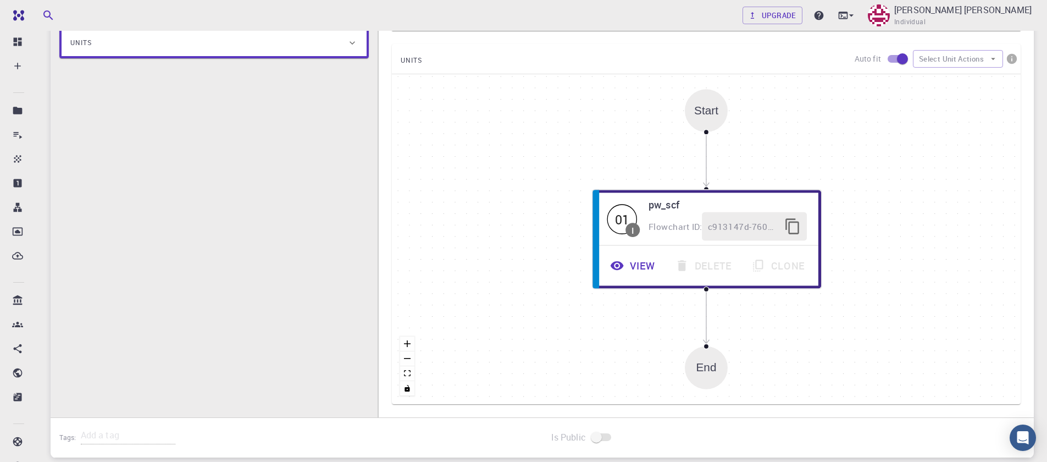
scroll to position [264, 0]
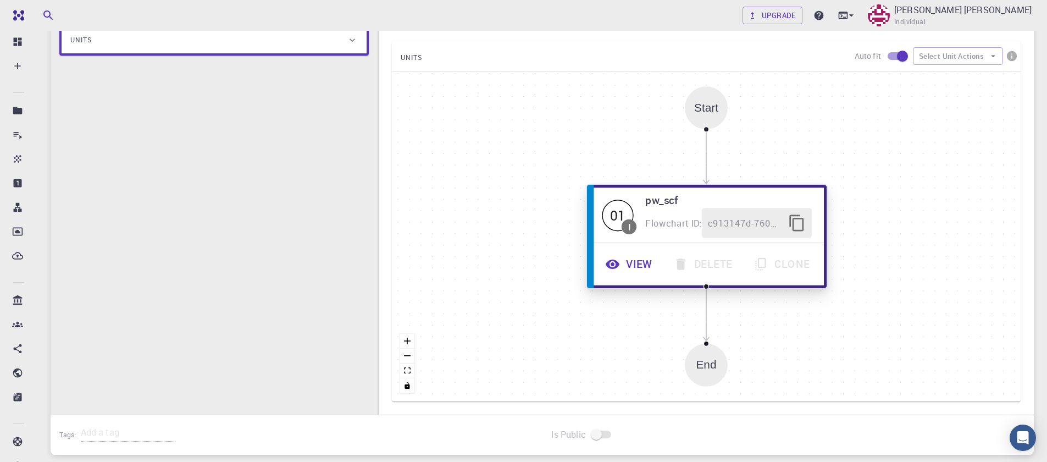
click at [639, 258] on button "View" at bounding box center [630, 264] width 68 height 30
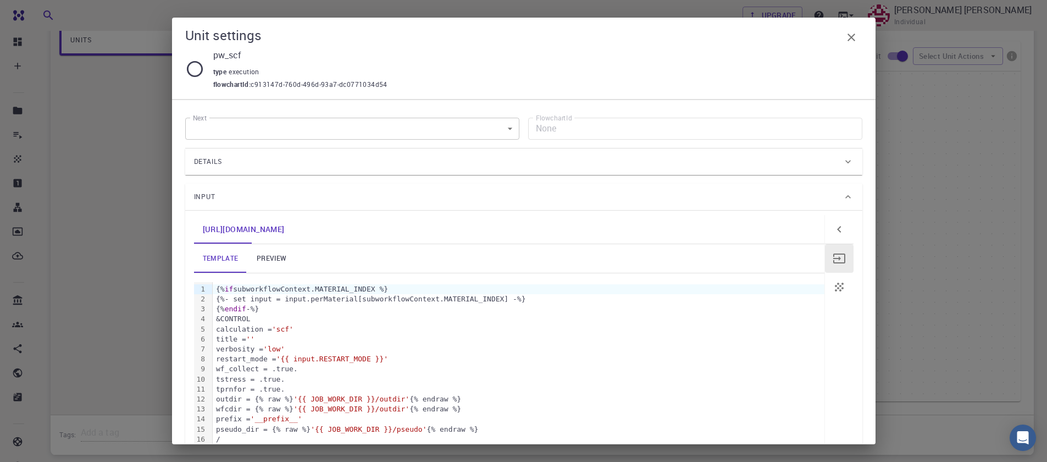
click at [203, 193] on span "Input" at bounding box center [205, 197] width 22 height 18
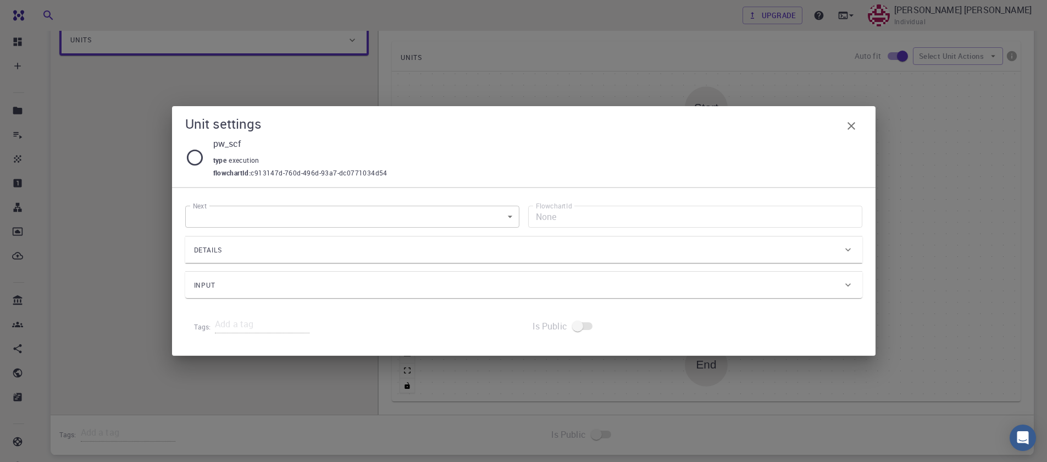
click at [204, 280] on span "Input" at bounding box center [205, 285] width 22 height 18
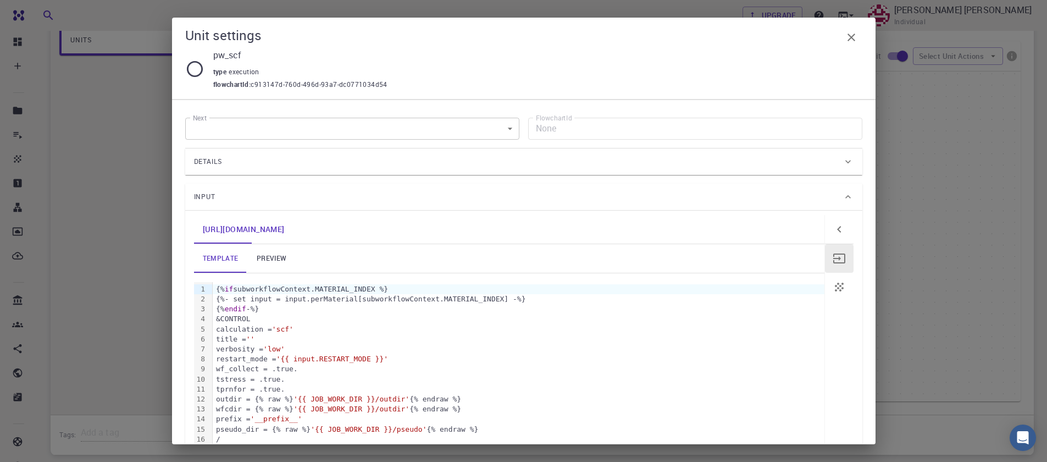
click at [275, 259] on link "preview" at bounding box center [271, 258] width 49 height 29
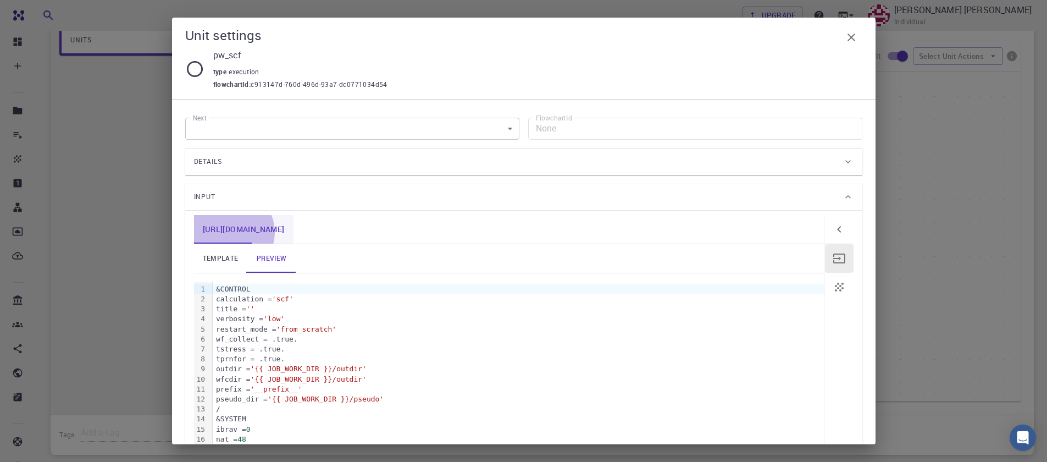
click at [232, 232] on link "pw_scf.in" at bounding box center [243, 229] width 99 height 29
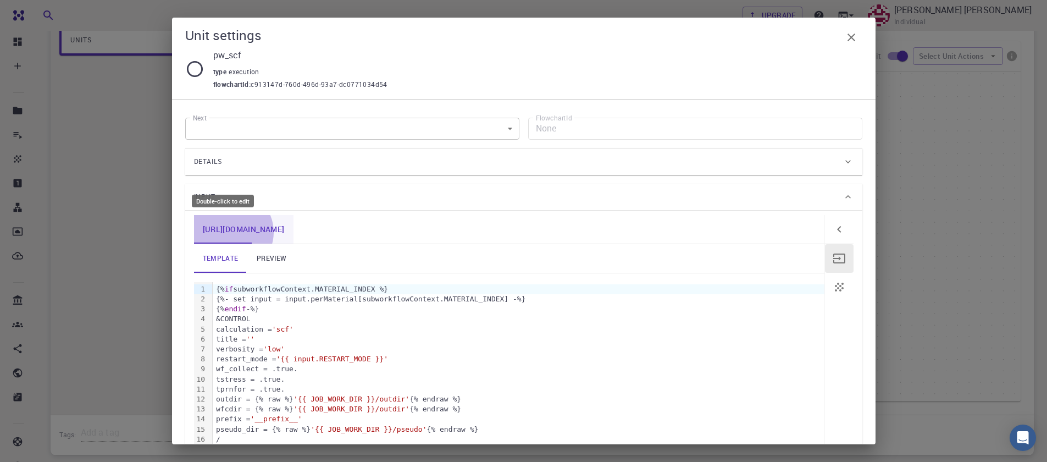
click at [231, 232] on link "pw_scf.in" at bounding box center [243, 229] width 99 height 29
click at [199, 161] on span "Details" at bounding box center [208, 162] width 29 height 18
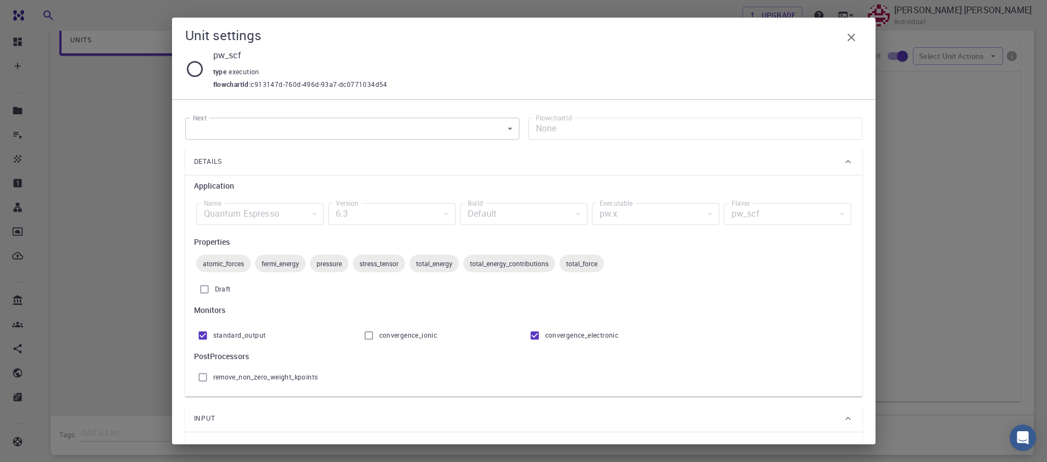
click at [468, 205] on label "Build" at bounding box center [475, 202] width 15 height 9
drag, startPoint x: 633, startPoint y: 220, endPoint x: 682, endPoint y: 220, distance: 48.9
click at [633, 220] on div "pw.x" at bounding box center [655, 214] width 127 height 22
click at [737, 220] on div "pw_scf" at bounding box center [787, 214] width 127 height 22
click at [801, 218] on div "pw_scf" at bounding box center [787, 214] width 127 height 22
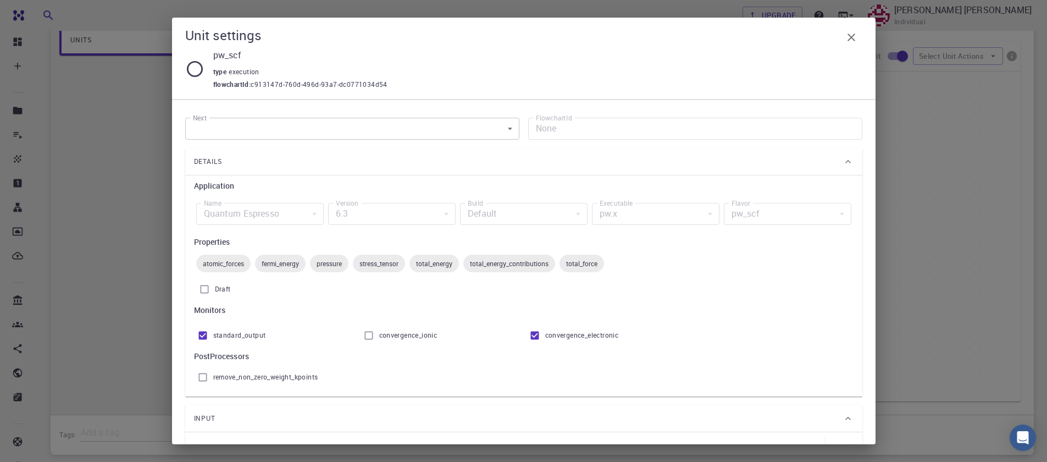
click at [801, 218] on div "pw_scf" at bounding box center [787, 214] width 127 height 22
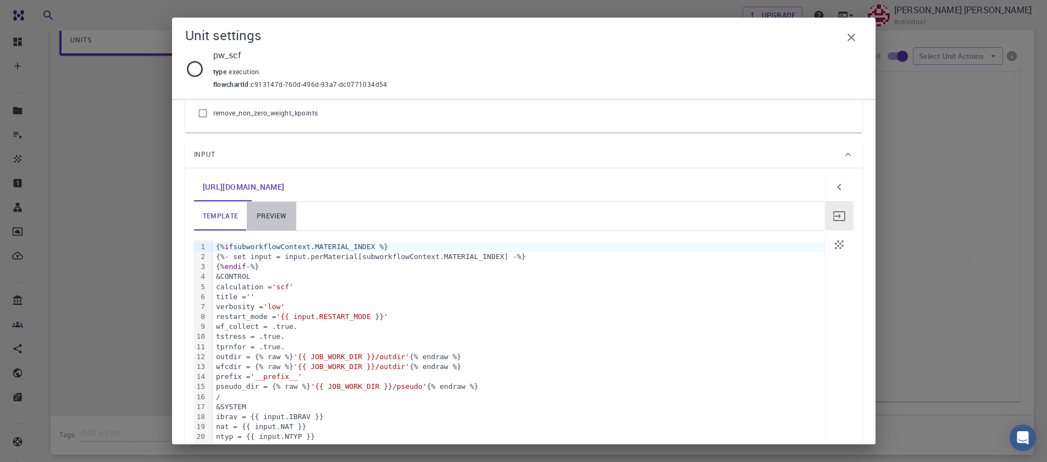
click at [271, 224] on link "preview" at bounding box center [271, 216] width 49 height 29
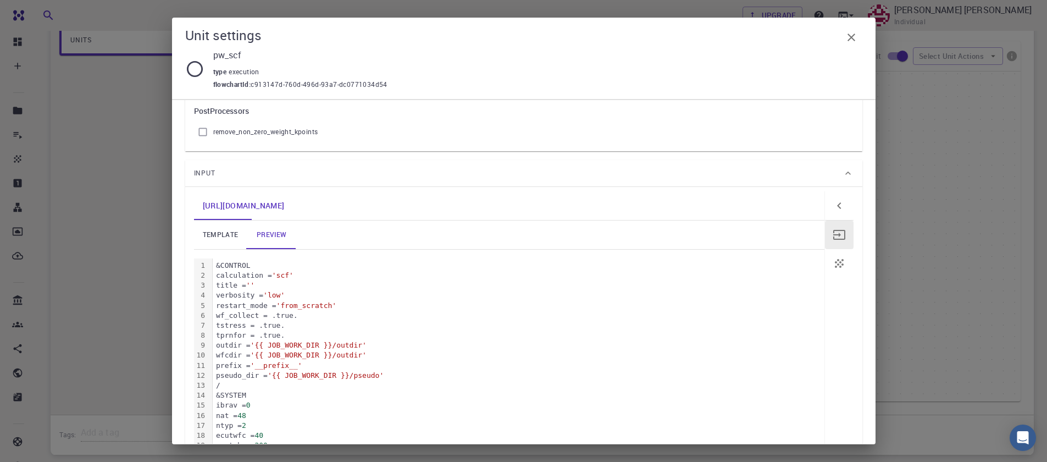
scroll to position [312, 0]
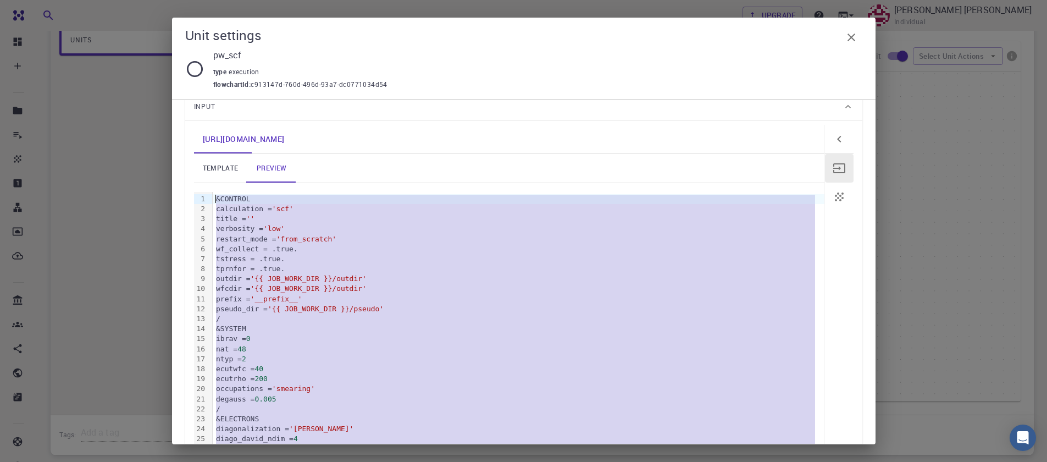
drag, startPoint x: 268, startPoint y: 373, endPoint x: 284, endPoint y: 186, distance: 187.5
copy div "&CONTROL calculation = 'scf' title = '' verbosity = 'low' restart_mode = 'from_…"
